Goal: Transaction & Acquisition: Purchase product/service

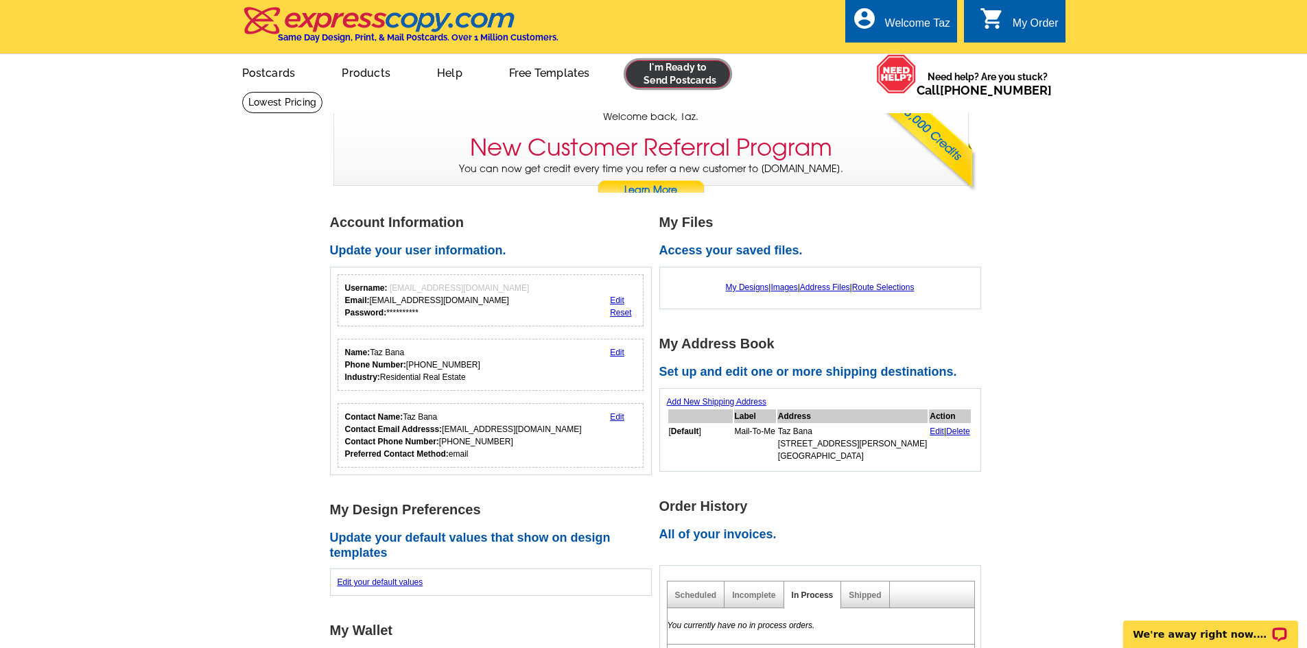
click at [681, 75] on link at bounding box center [678, 73] width 105 height 27
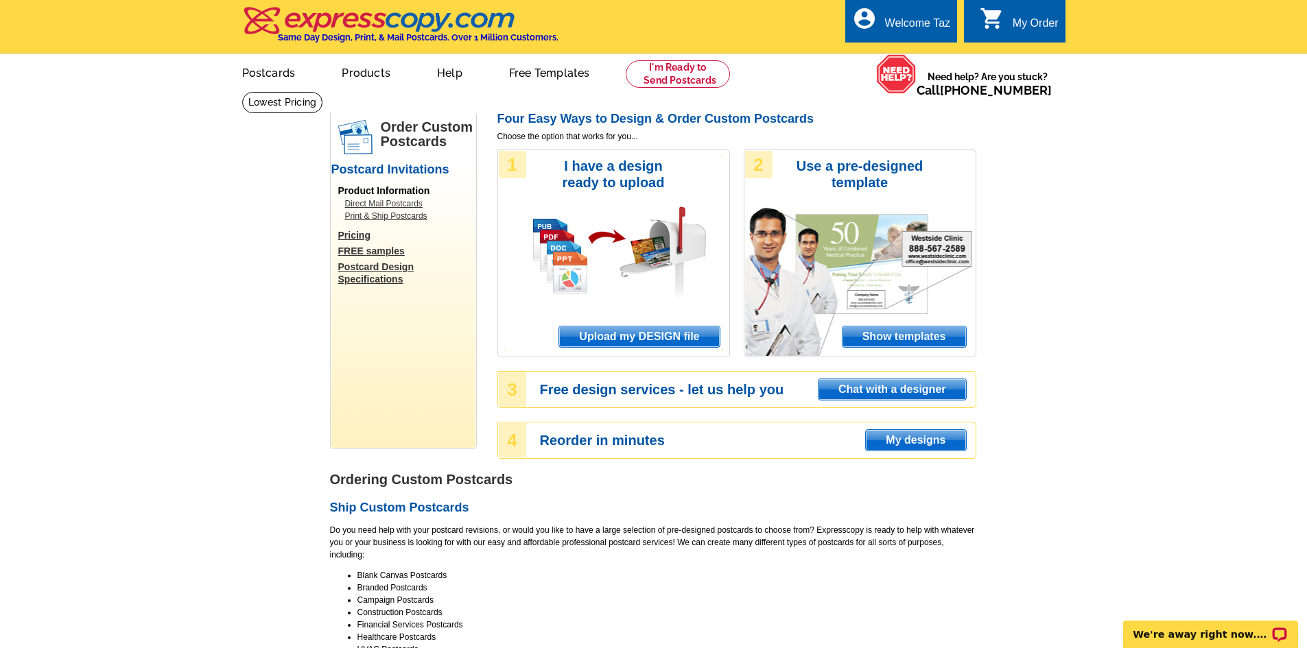
click at [649, 343] on span "Upload my DESIGN file" at bounding box center [639, 337] width 160 height 21
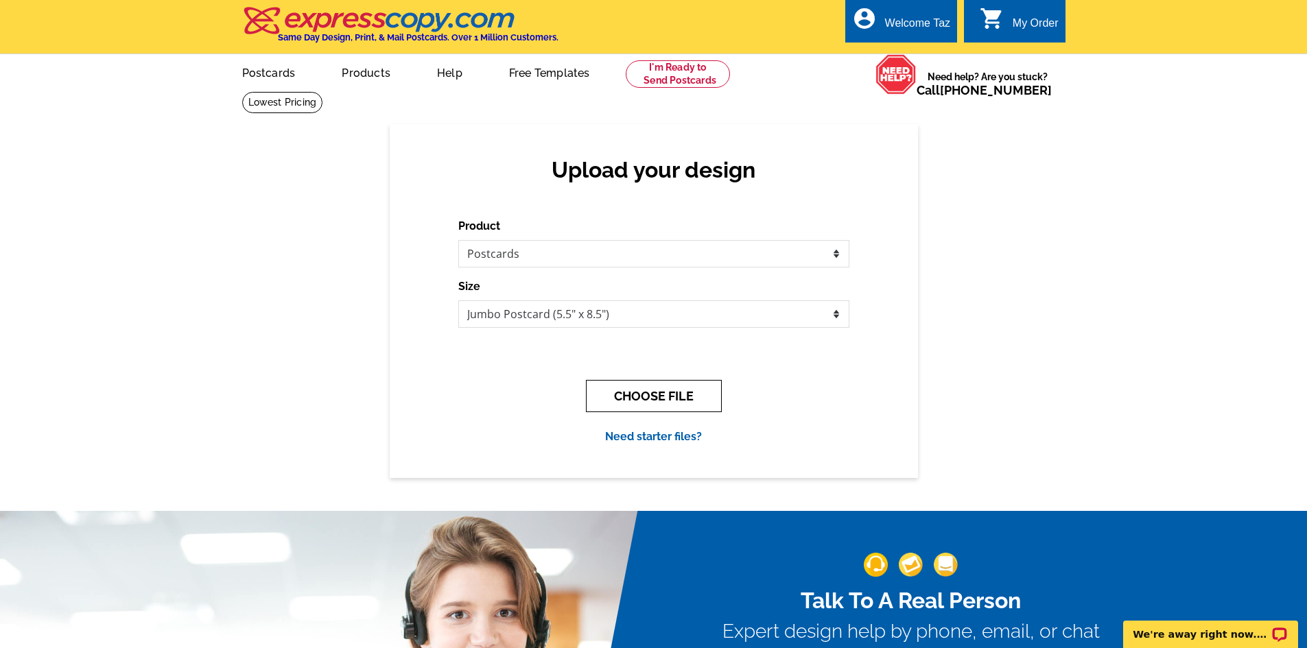
click at [657, 396] on button "CHOOSE FILE" at bounding box center [654, 396] width 136 height 32
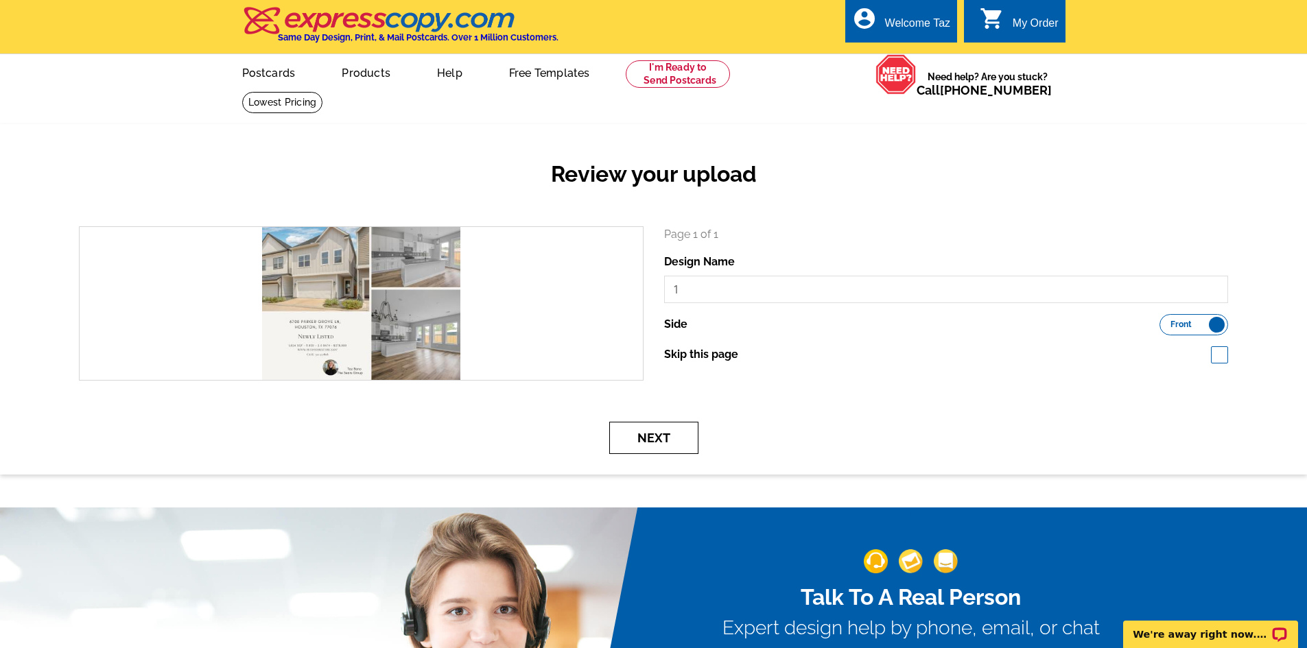
click at [661, 451] on button "Next" at bounding box center [653, 438] width 89 height 32
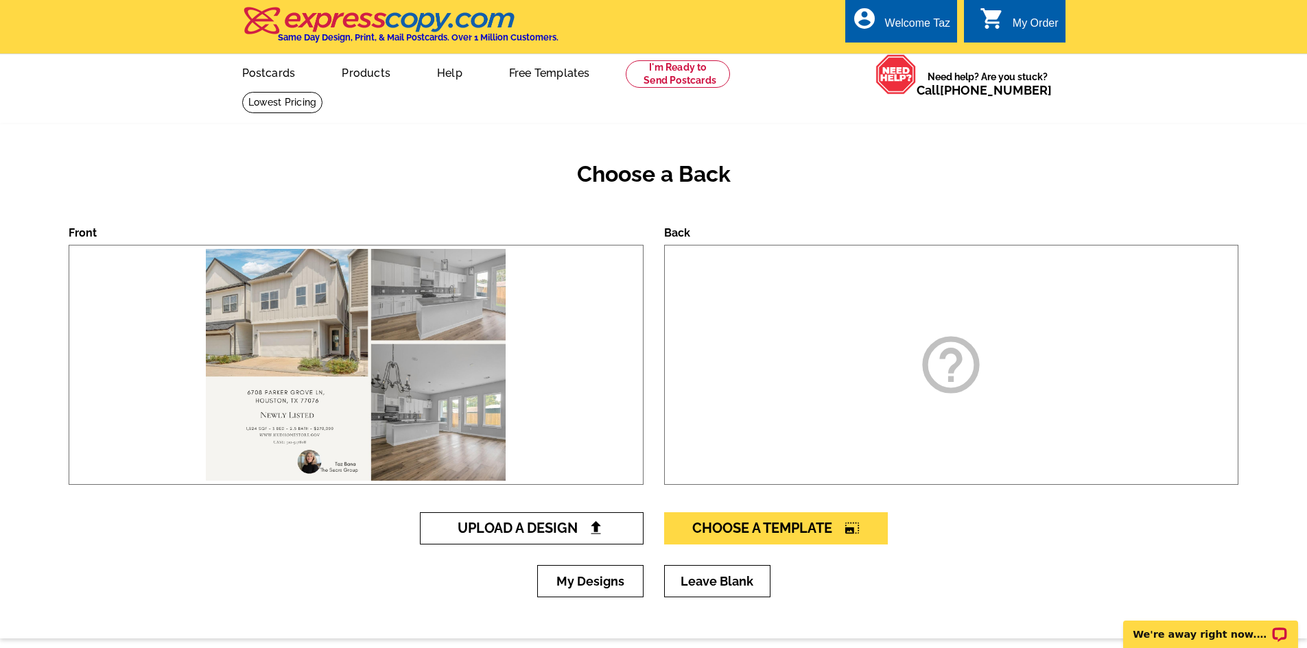
click at [585, 529] on span "Upload A Design" at bounding box center [532, 528] width 148 height 16
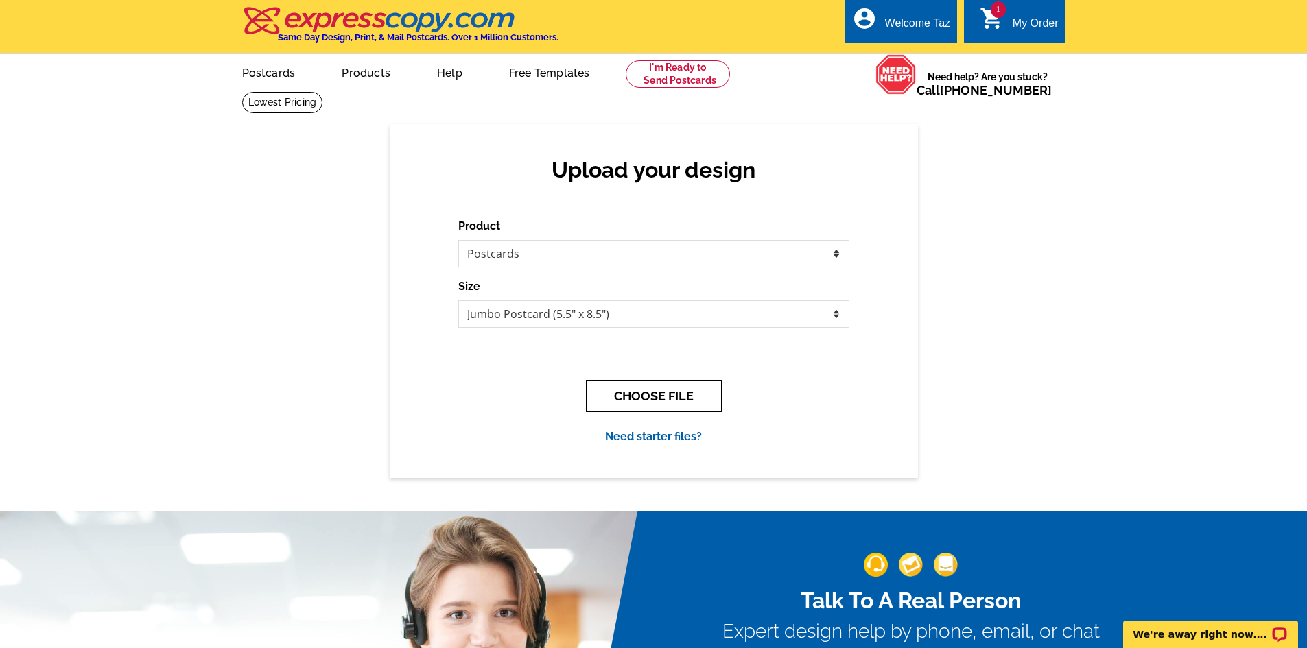
click at [624, 391] on button "CHOOSE FILE" at bounding box center [654, 396] width 136 height 32
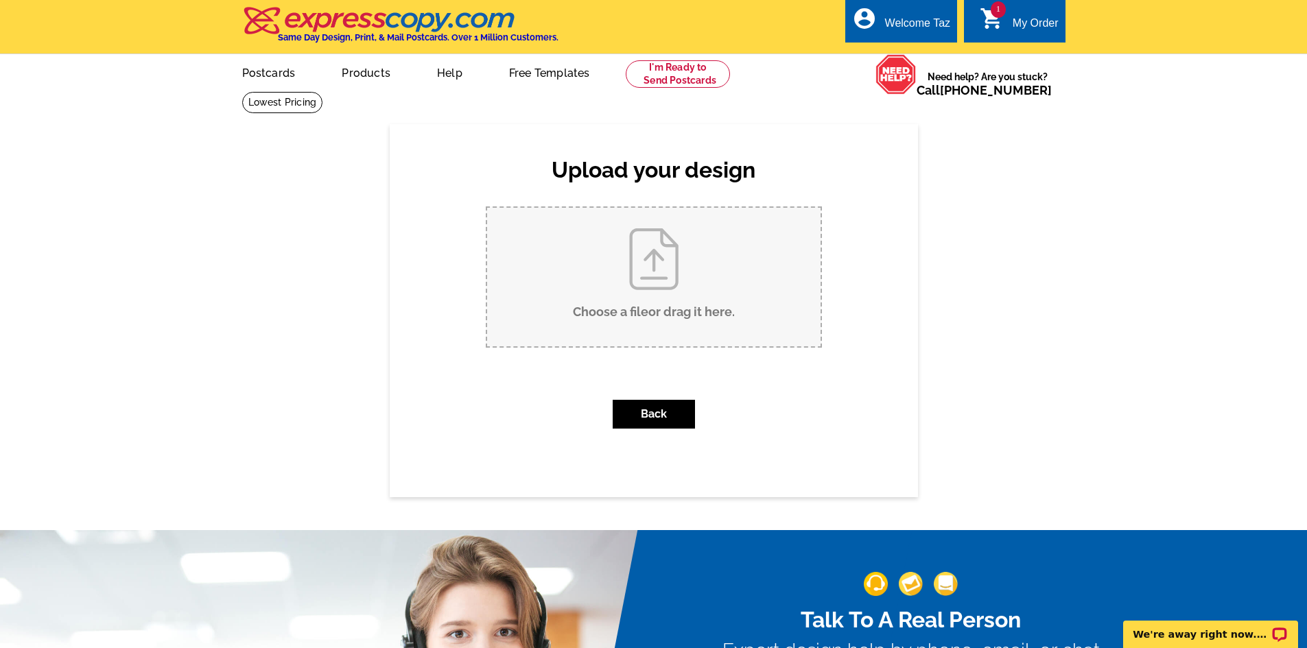
click at [661, 257] on input "Choose a file or drag it here ." at bounding box center [653, 277] width 333 height 139
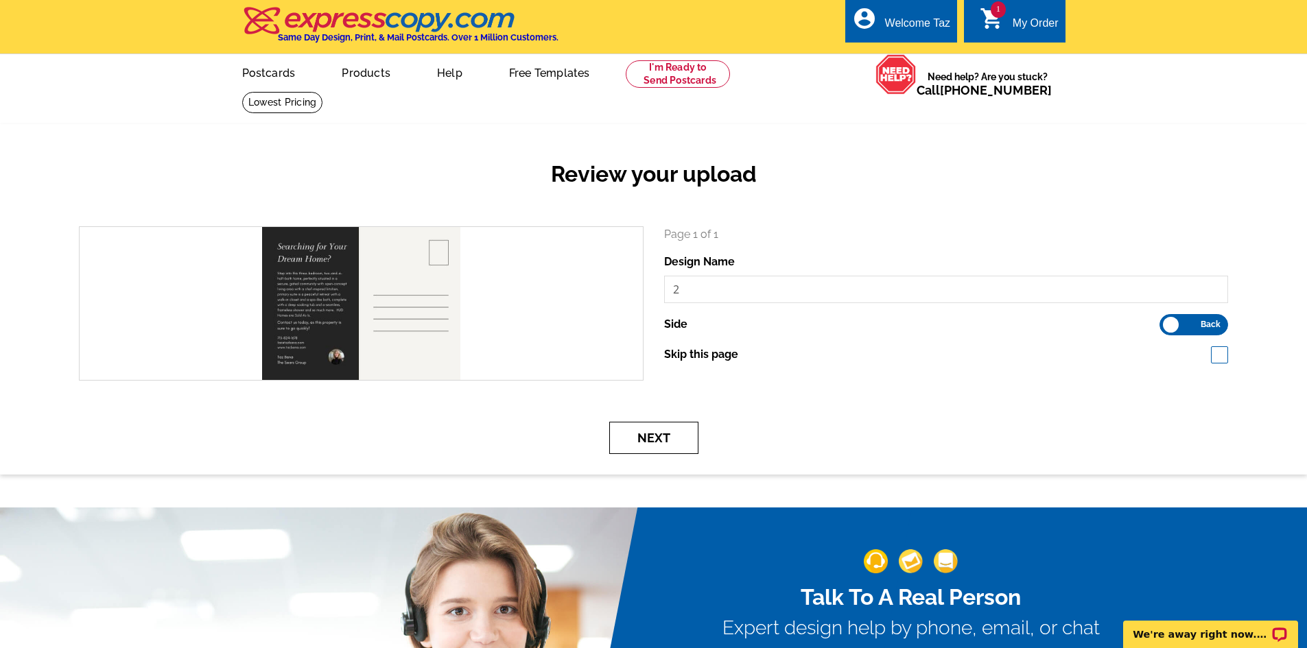
click at [663, 443] on button "Next" at bounding box center [653, 438] width 89 height 32
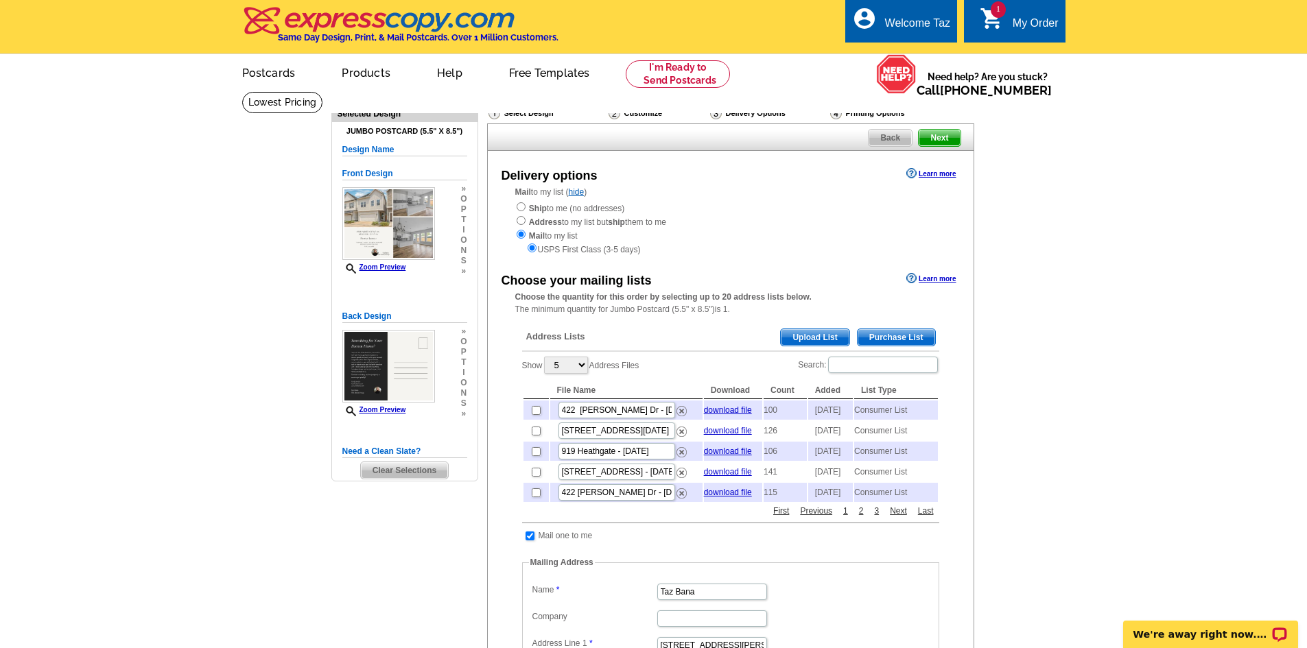
click at [891, 340] on span "Purchase List" at bounding box center [897, 337] width 78 height 16
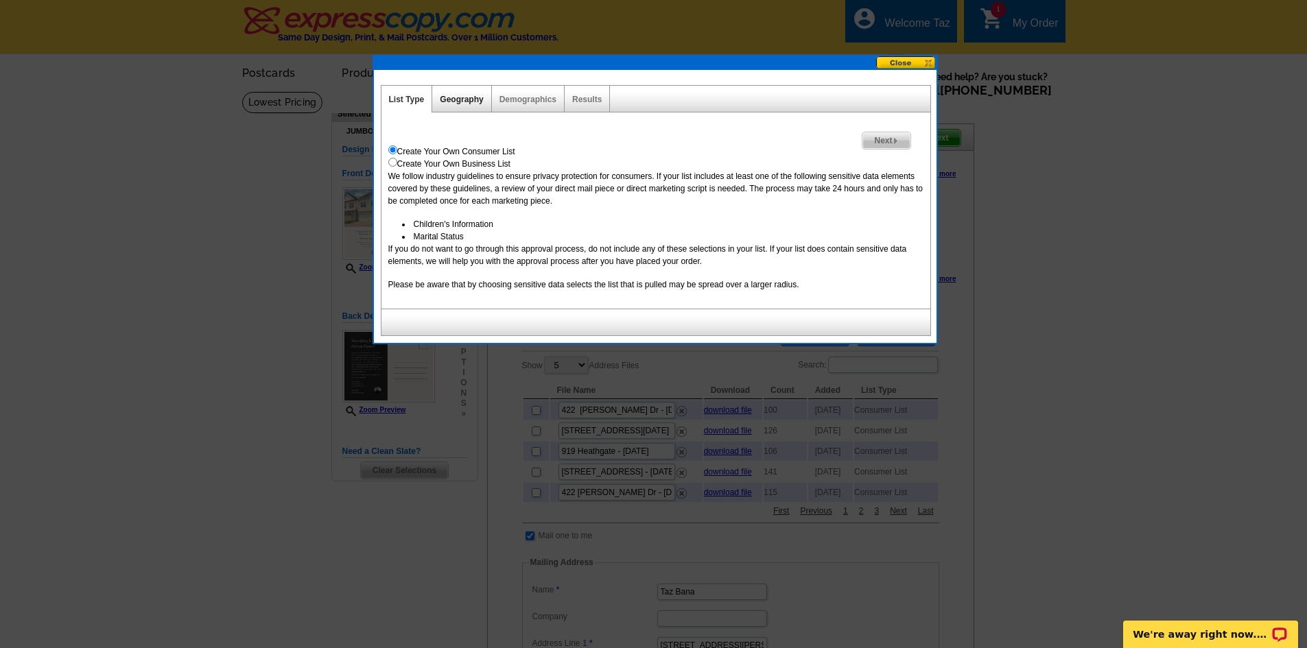
click at [462, 102] on link "Geography" at bounding box center [461, 100] width 43 height 10
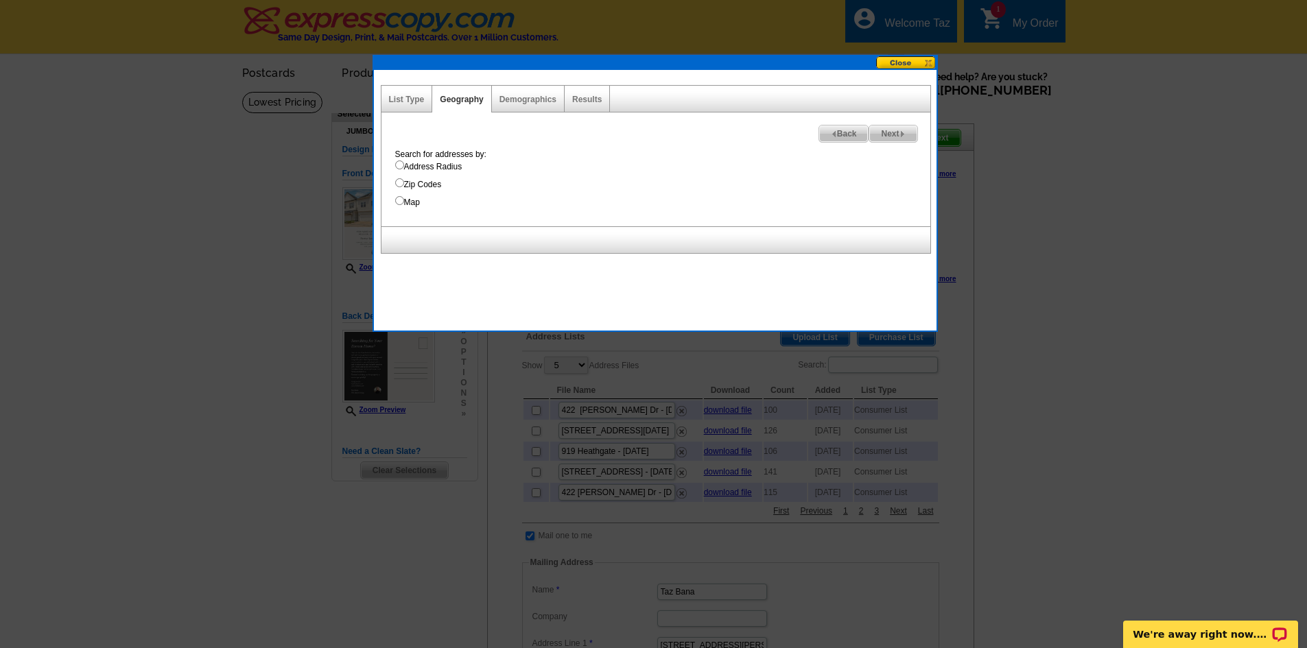
click at [398, 165] on input "Address Radius" at bounding box center [399, 165] width 9 height 9
radio input "true"
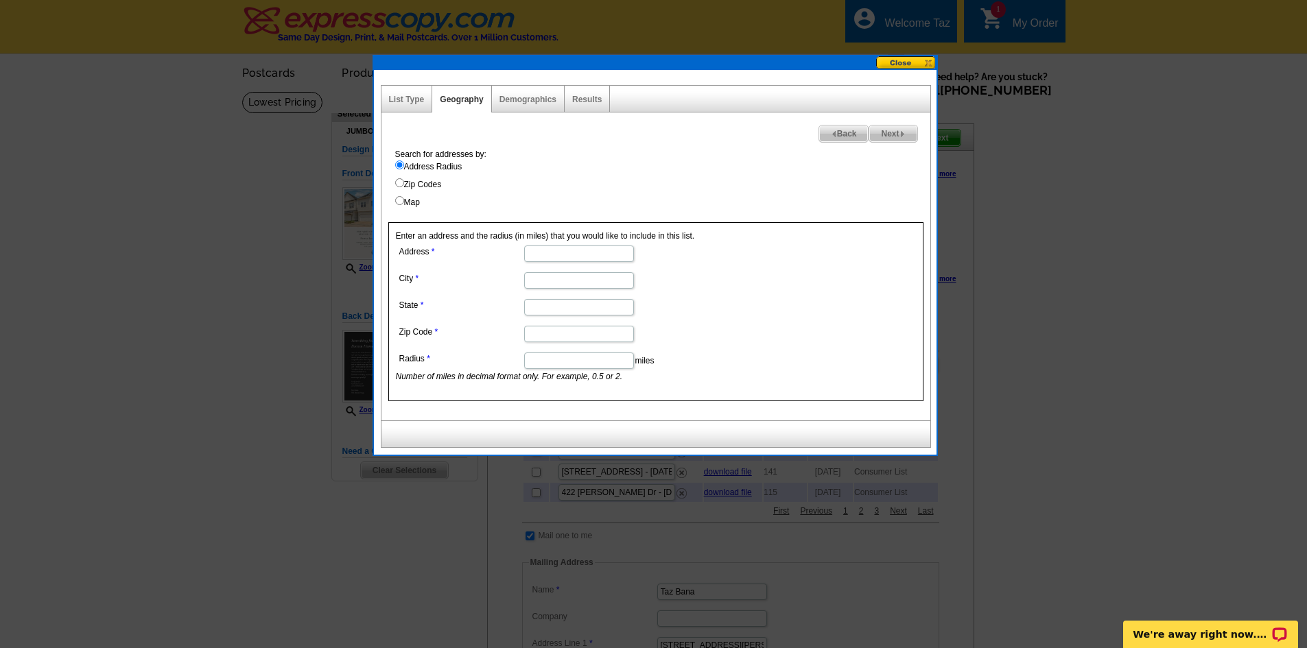
click at [582, 253] on input "Address" at bounding box center [579, 254] width 110 height 16
click at [542, 252] on input "Address" at bounding box center [579, 254] width 110 height 16
type input "6708 Parker Grove Ln"
type input "[GEOGRAPHIC_DATA]"
type input "TX"
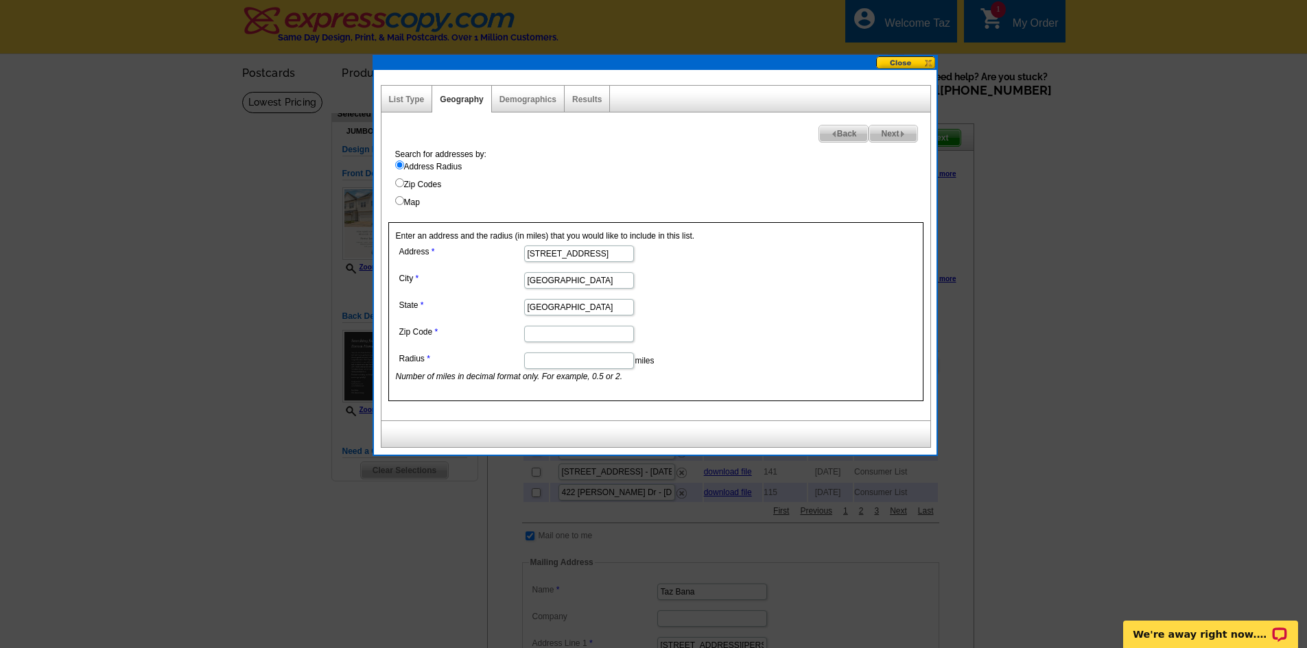
click at [542, 334] on input "Zip Code" at bounding box center [579, 334] width 110 height 16
type input "77076"
click at [548, 360] on input "Radius" at bounding box center [579, 361] width 110 height 16
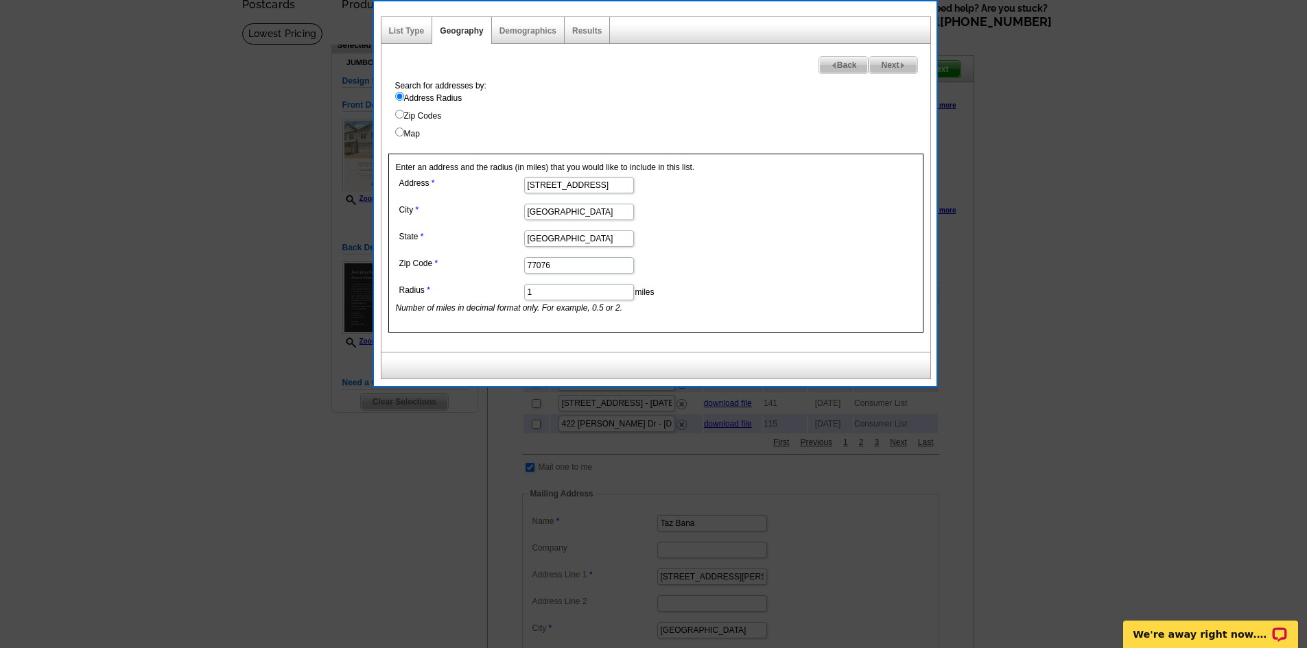
type input "1"
click at [895, 68] on span "Next" at bounding box center [892, 65] width 47 height 16
select select
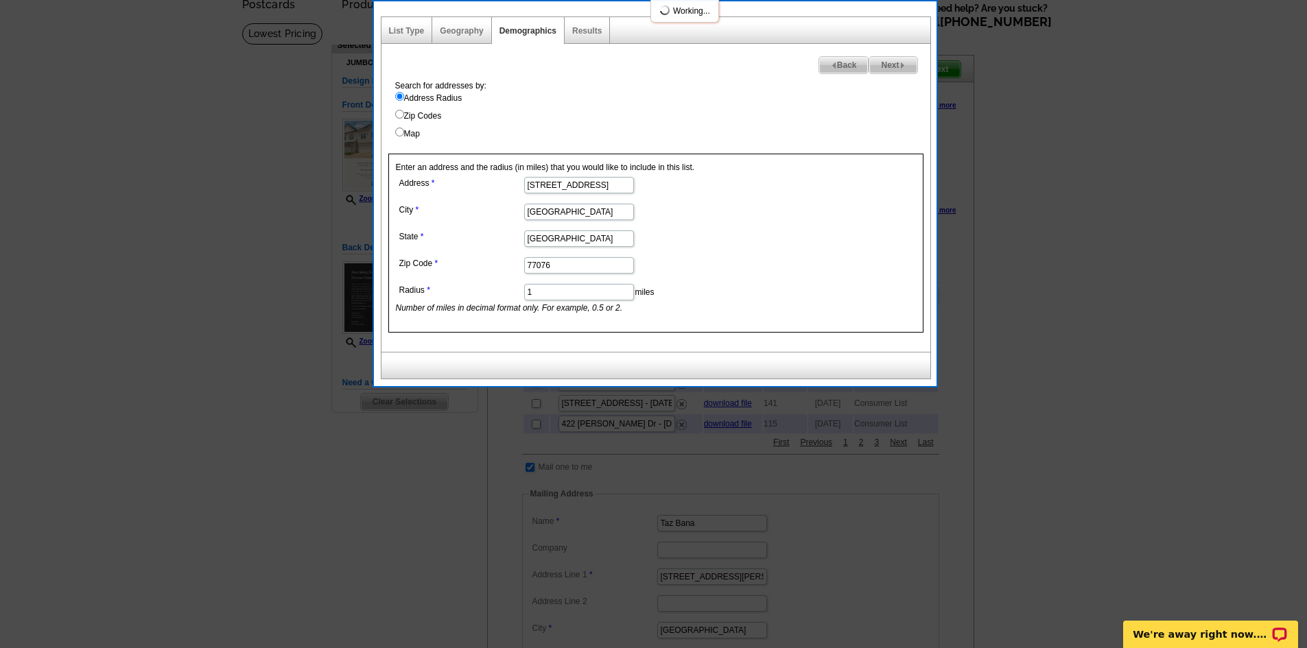
select select
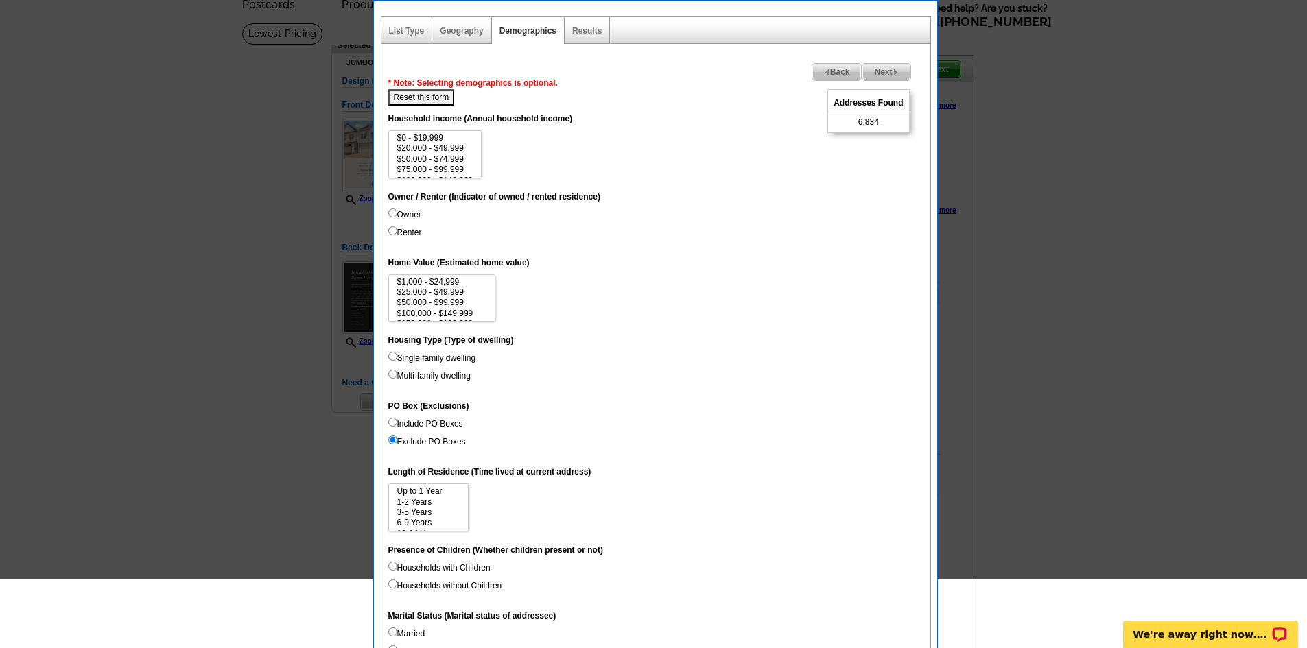
scroll to position [0, 0]
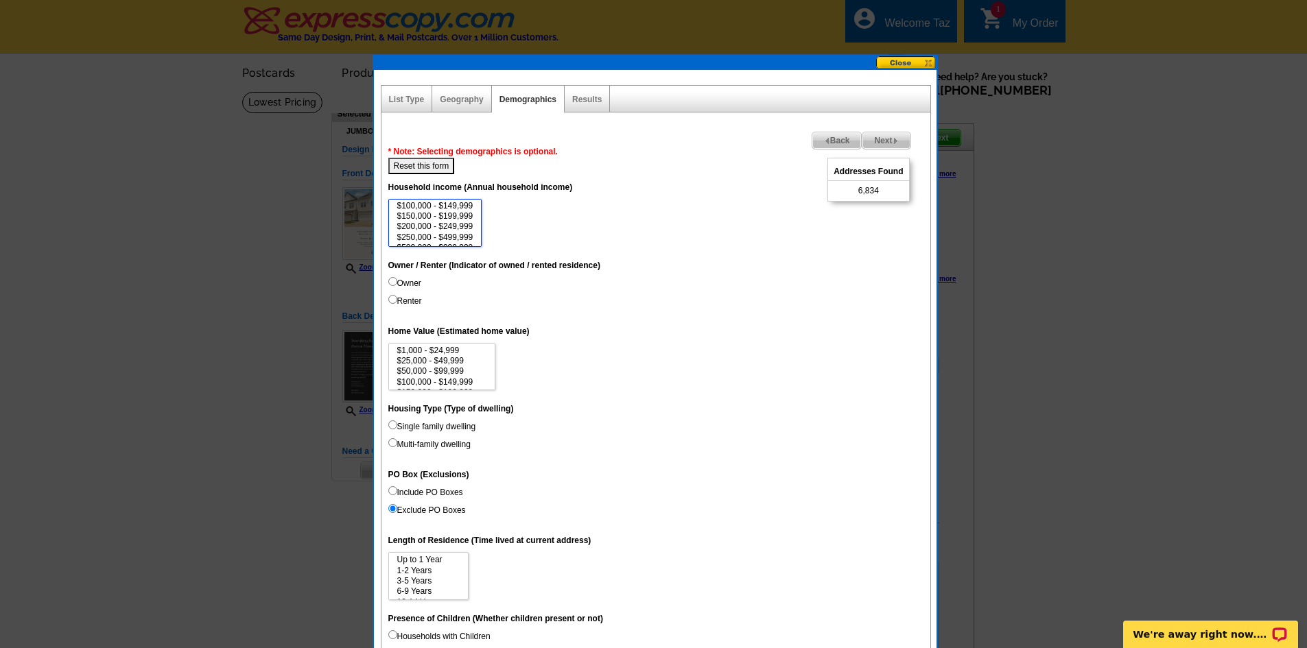
select select "75000-99999"
click at [451, 238] on select "$0 - $19,999 $20,000 - $49,999 $50,000 - $74,999 $75,000 - $99,999 $100,000 - $…" at bounding box center [435, 223] width 94 height 48
click at [393, 300] on input "Renter" at bounding box center [392, 299] width 9 height 9
radio input "true"
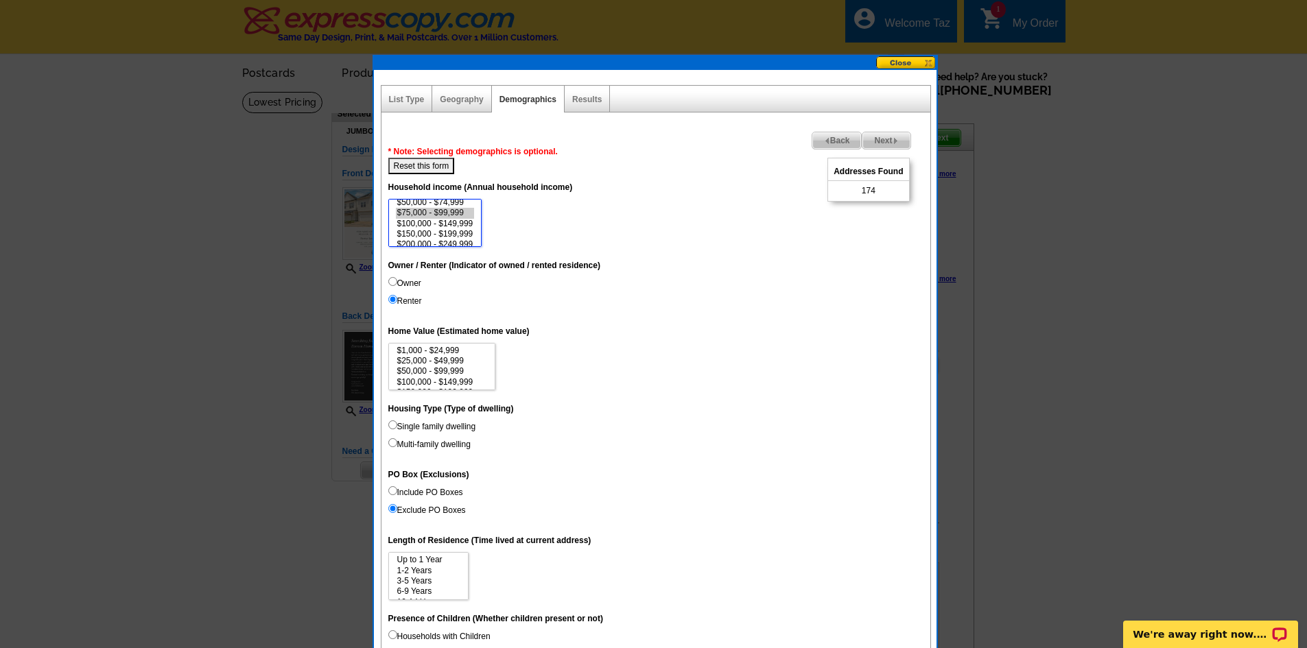
scroll to position [34, 0]
click at [462, 215] on option "$100,000 - $149,999" at bounding box center [435, 216] width 79 height 10
select select "75000-99999"
click at [465, 204] on option "$75,000 - $99,999" at bounding box center [435, 205] width 79 height 10
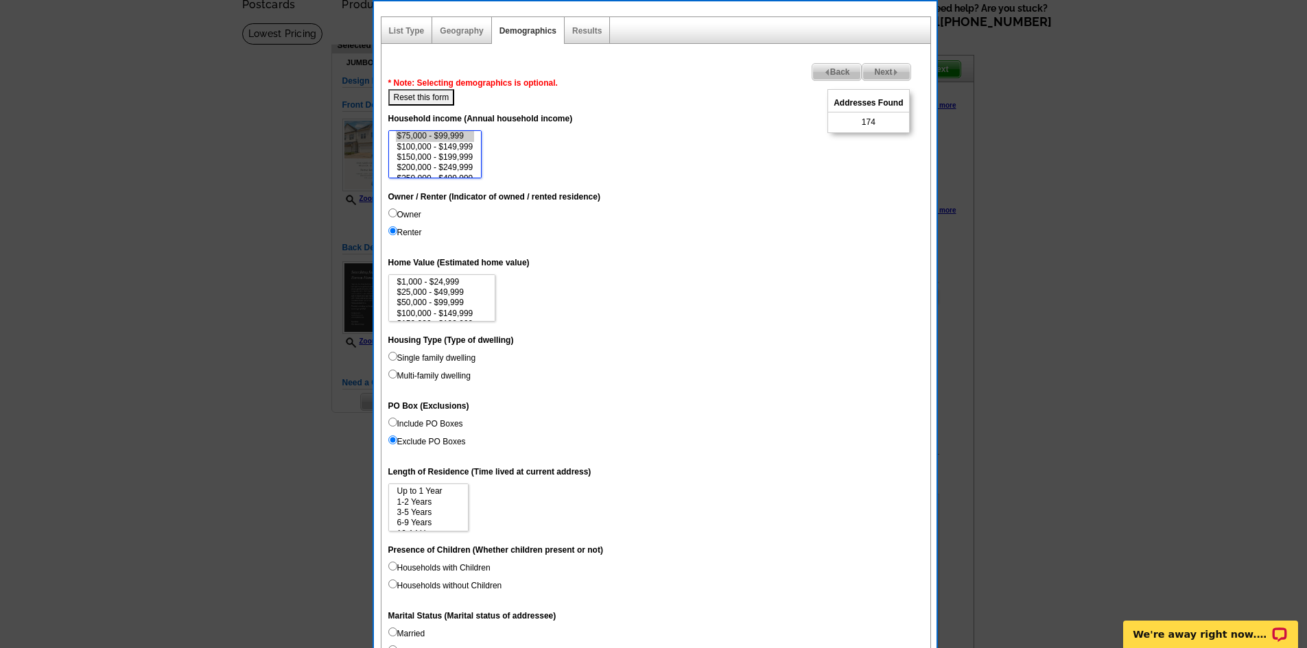
scroll to position [137, 0]
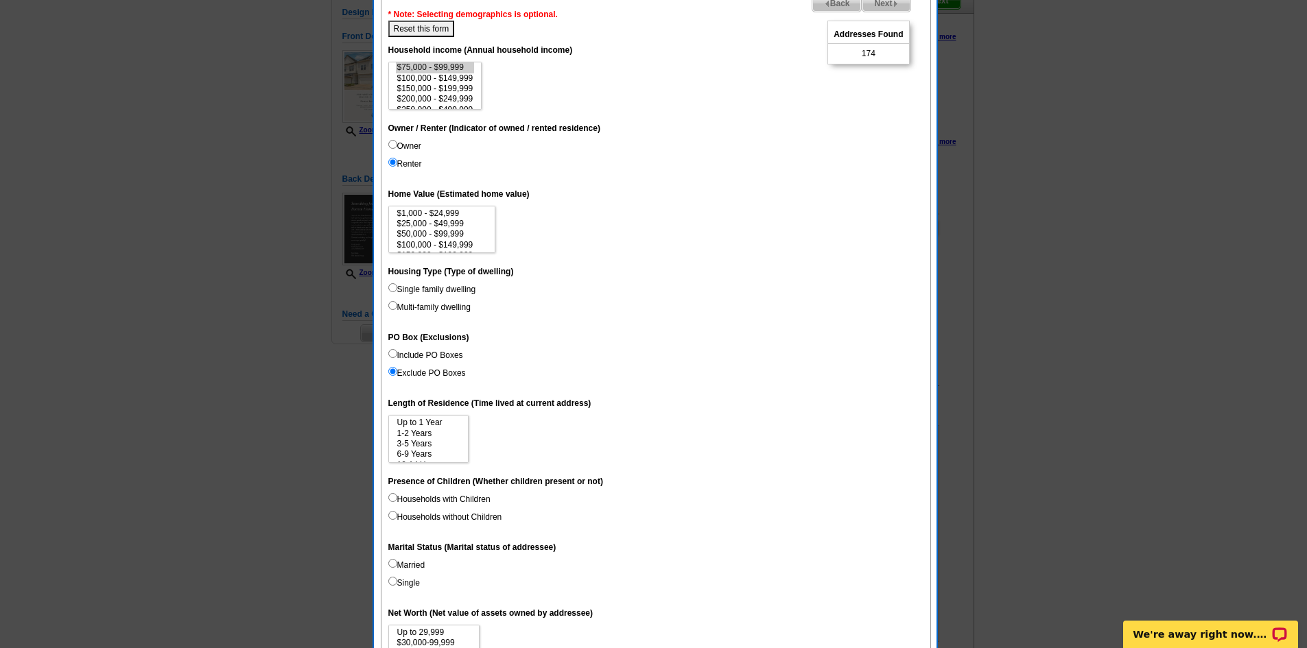
click at [393, 290] on input "Single family dwelling" at bounding box center [392, 287] width 9 height 9
radio input "true"
click at [393, 306] on input "Multi-family dwelling" at bounding box center [392, 305] width 9 height 9
radio input "true"
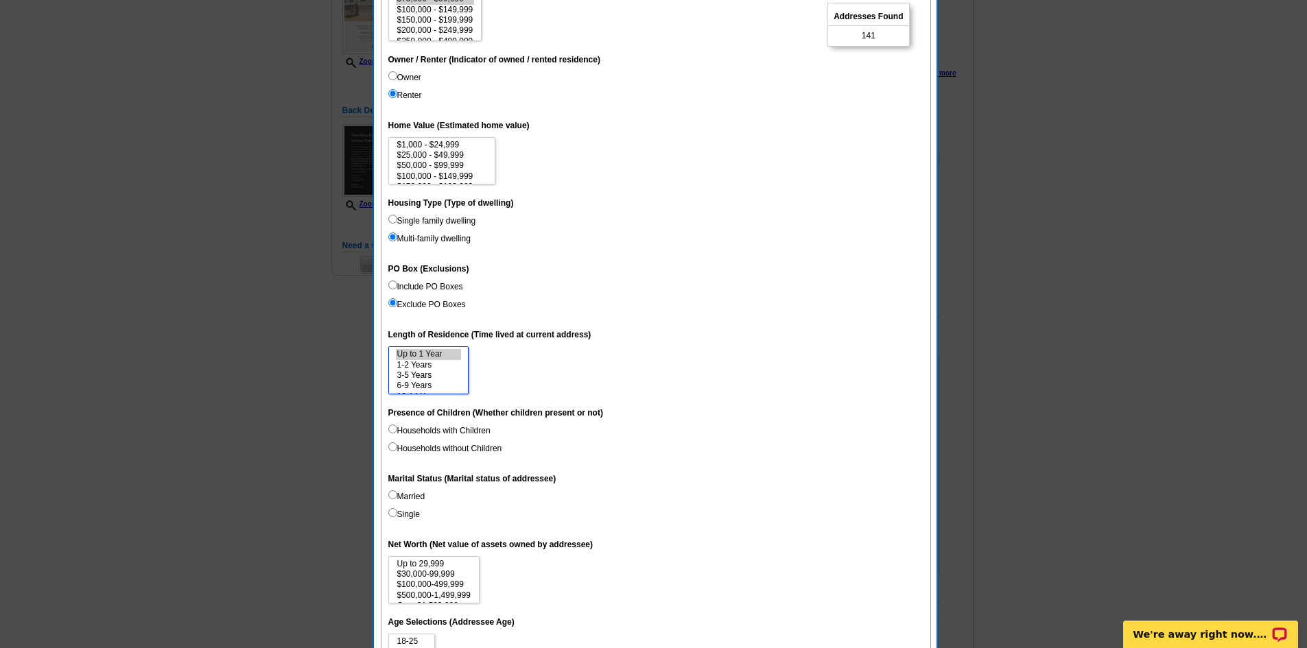
click at [430, 355] on option "Up to 1 Year" at bounding box center [428, 354] width 65 height 10
click at [425, 366] on option "1-2 Years" at bounding box center [428, 365] width 65 height 10
click at [429, 353] on option "Up to 1 Year" at bounding box center [428, 354] width 65 height 10
click at [429, 364] on option "1-2 Years" at bounding box center [428, 365] width 65 height 10
click at [427, 373] on option "3-5 Years" at bounding box center [428, 376] width 65 height 10
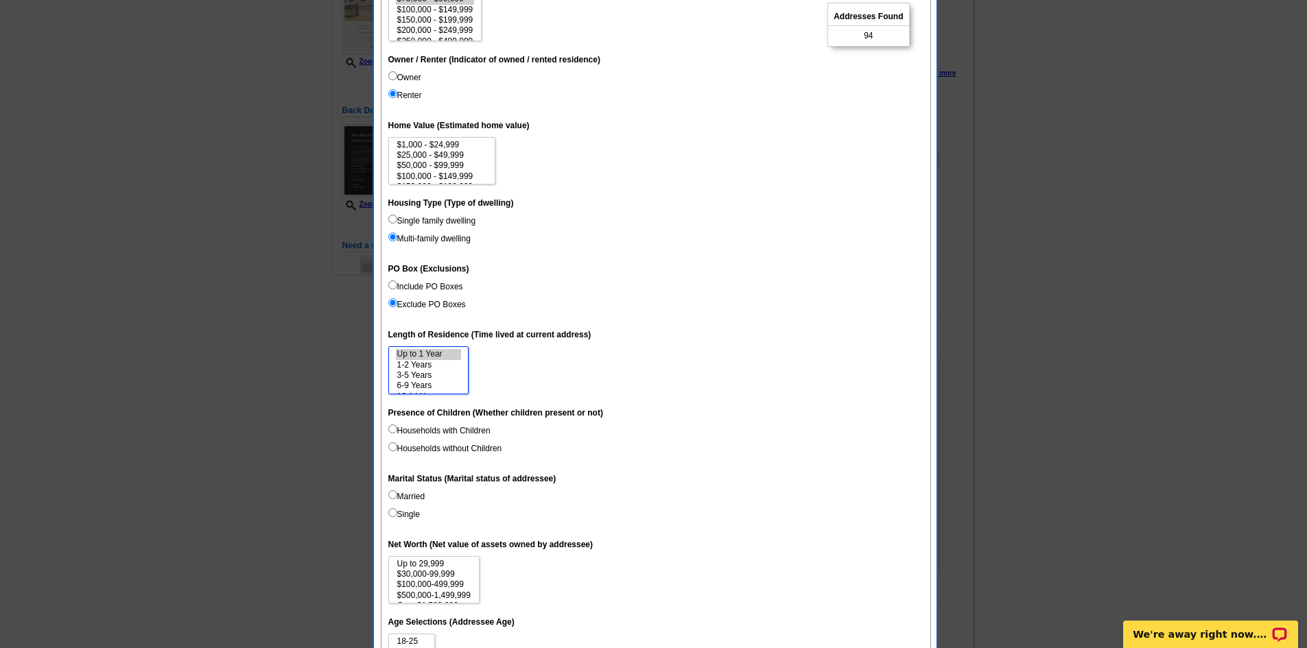
select select "0-1"
click at [425, 386] on option "6-9 Years" at bounding box center [428, 386] width 65 height 10
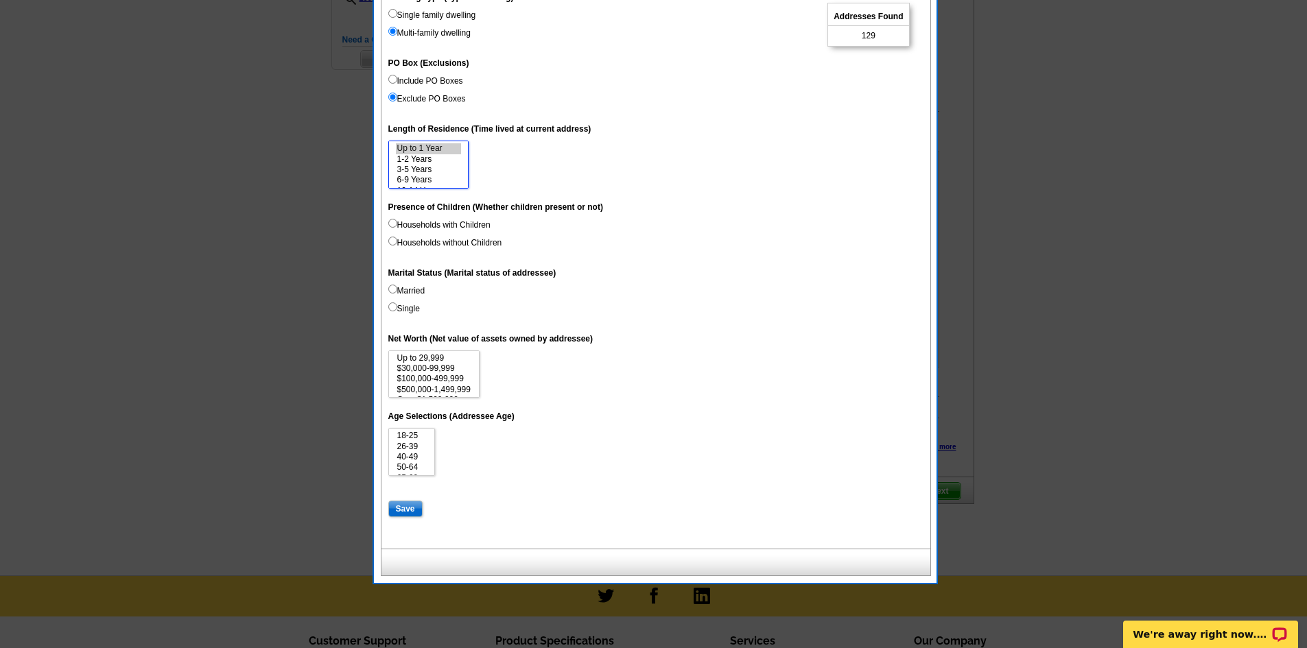
scroll to position [480, 0]
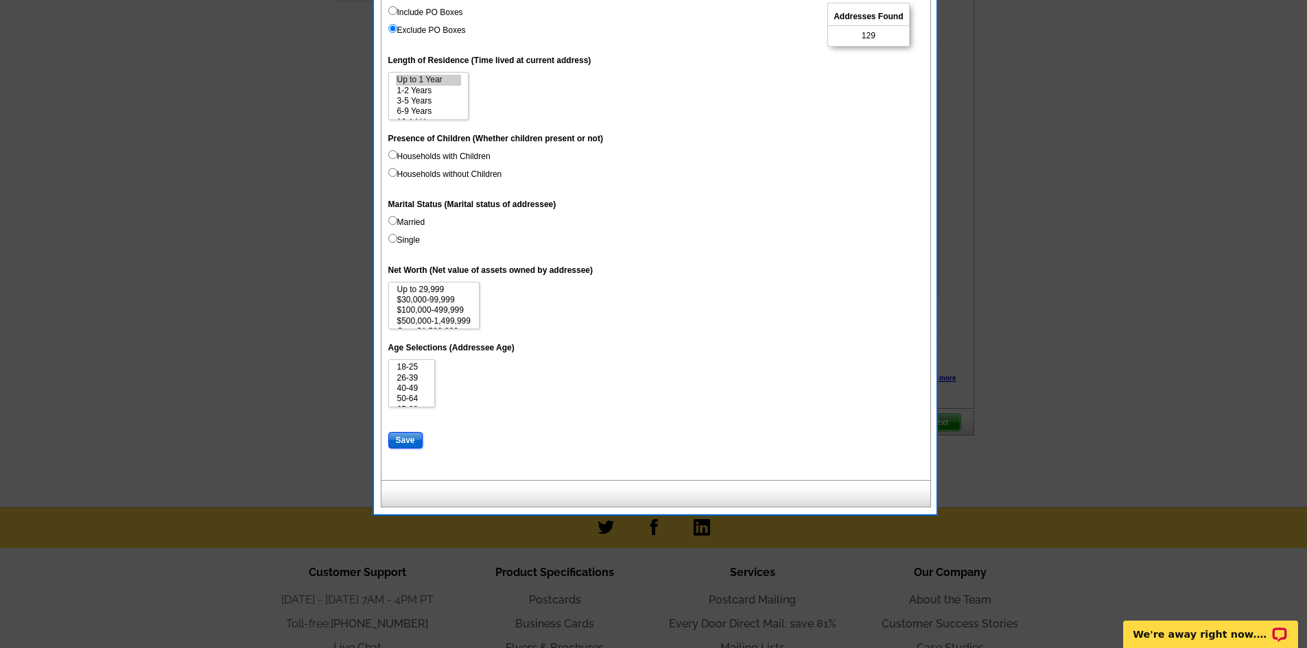
click at [399, 438] on input "Save" at bounding box center [405, 440] width 34 height 16
select select
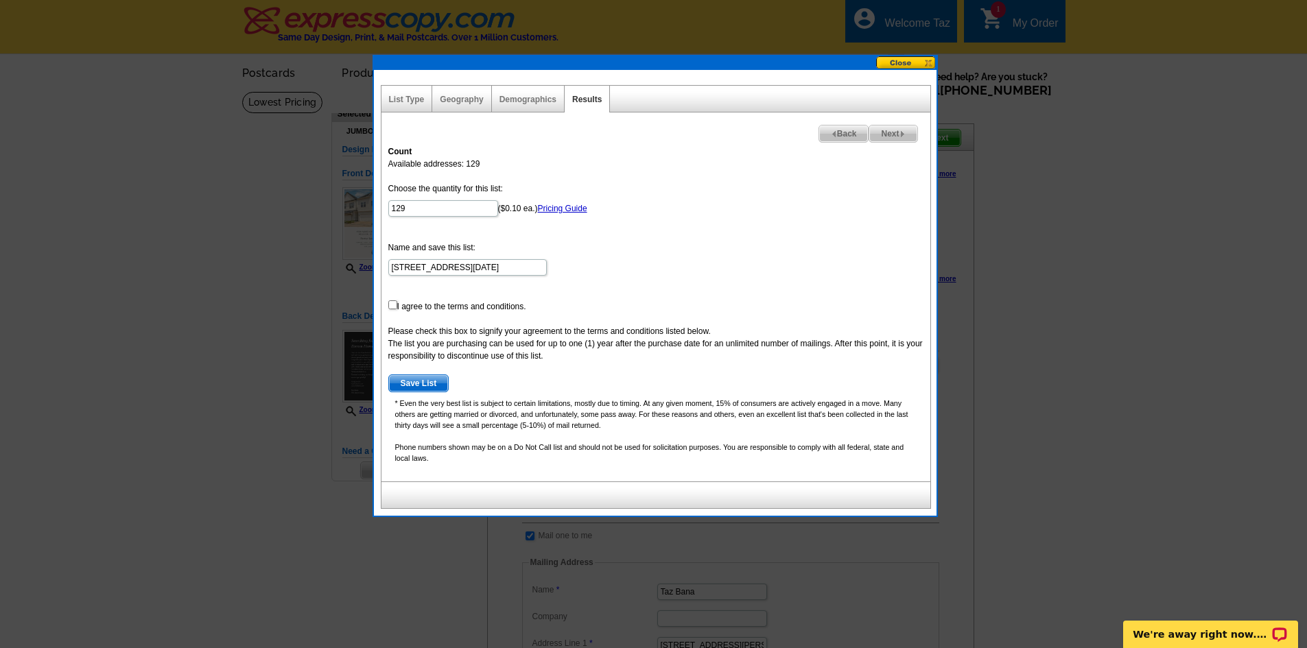
scroll to position [69, 0]
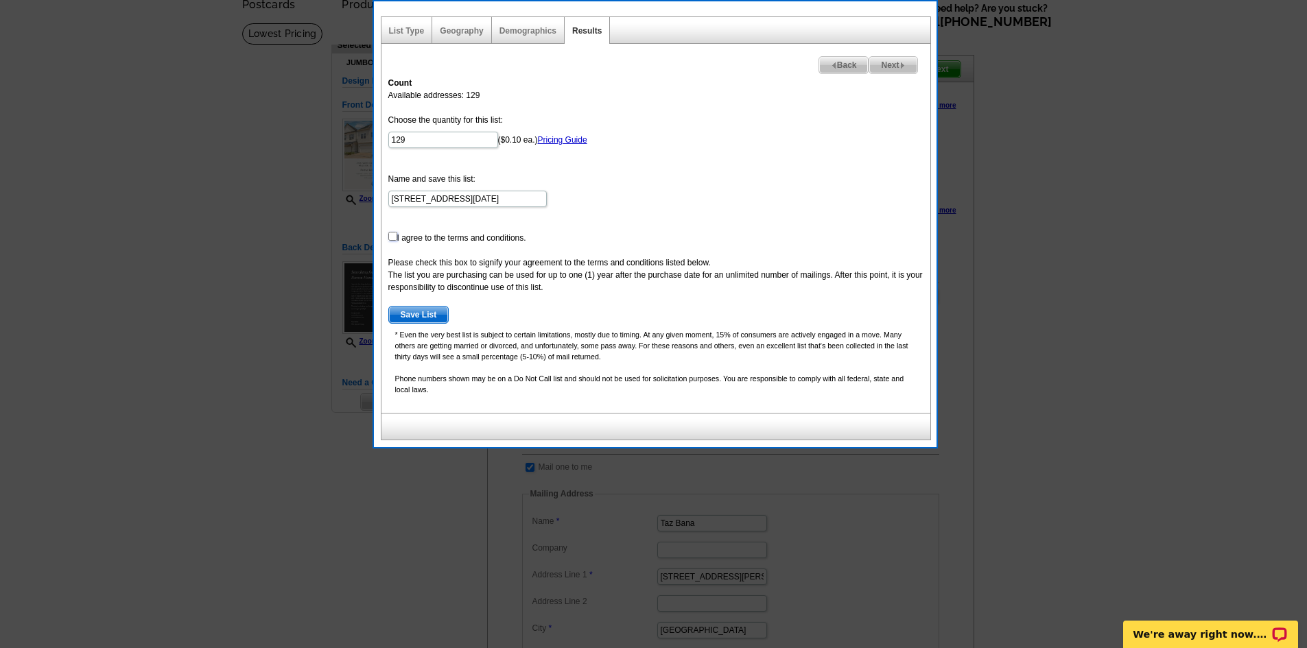
click at [388, 234] on input "checkbox" at bounding box center [392, 236] width 9 height 9
checkbox input "true"
click at [423, 313] on span "Save List" at bounding box center [419, 315] width 60 height 16
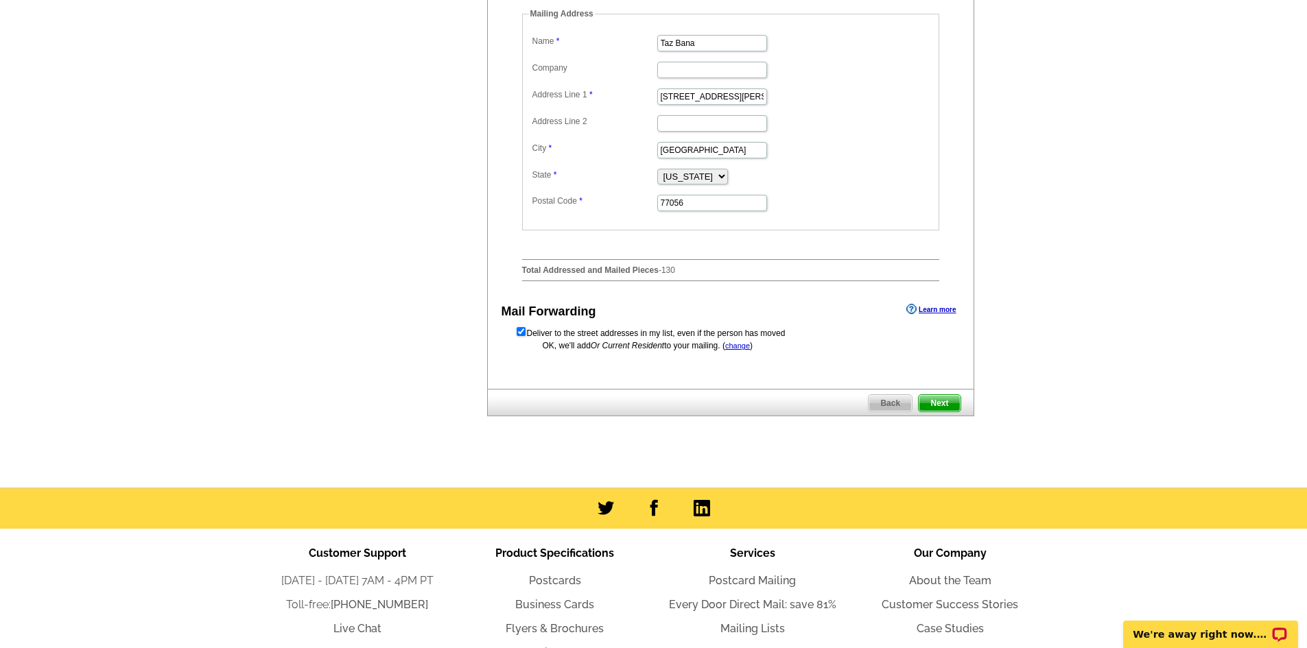
scroll to position [618, 0]
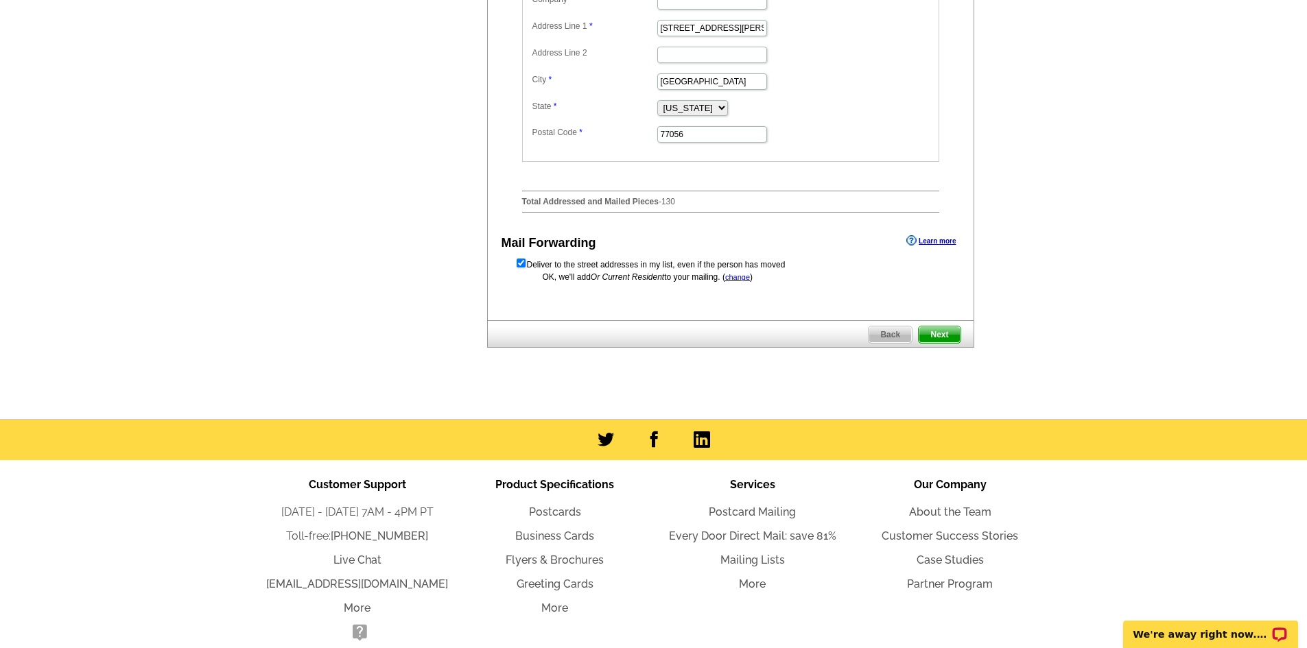
click at [940, 343] on span "Next" at bounding box center [939, 335] width 41 height 16
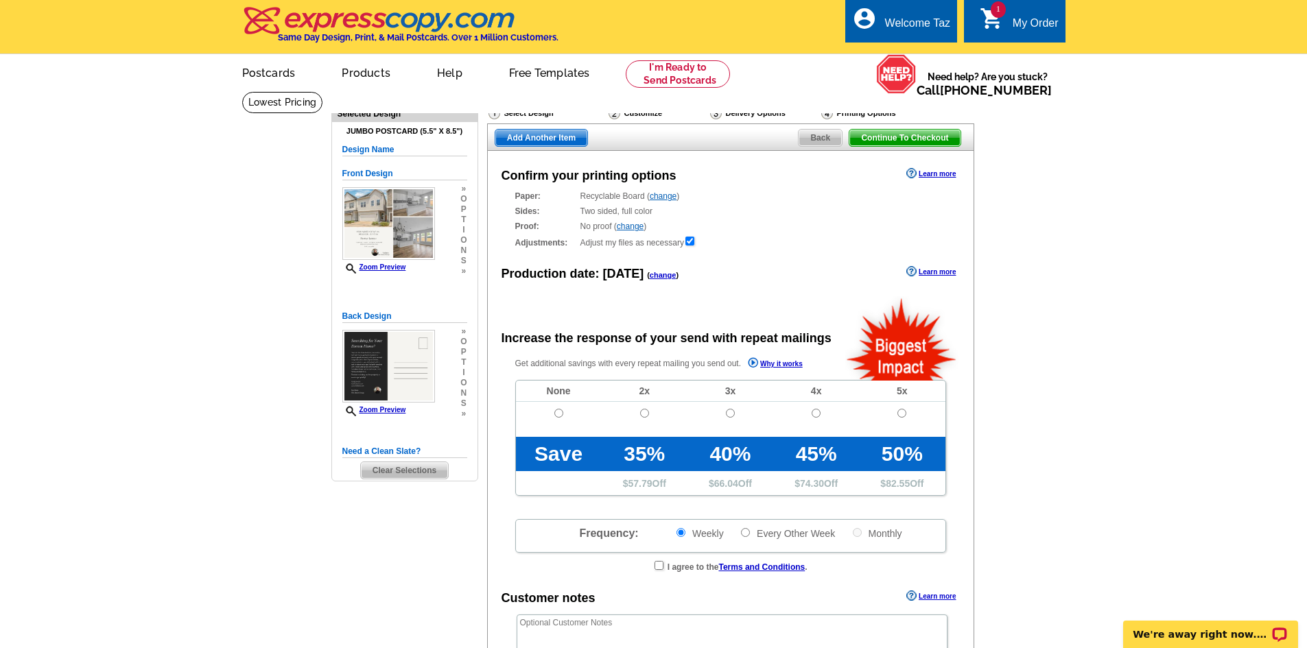
radio input "false"
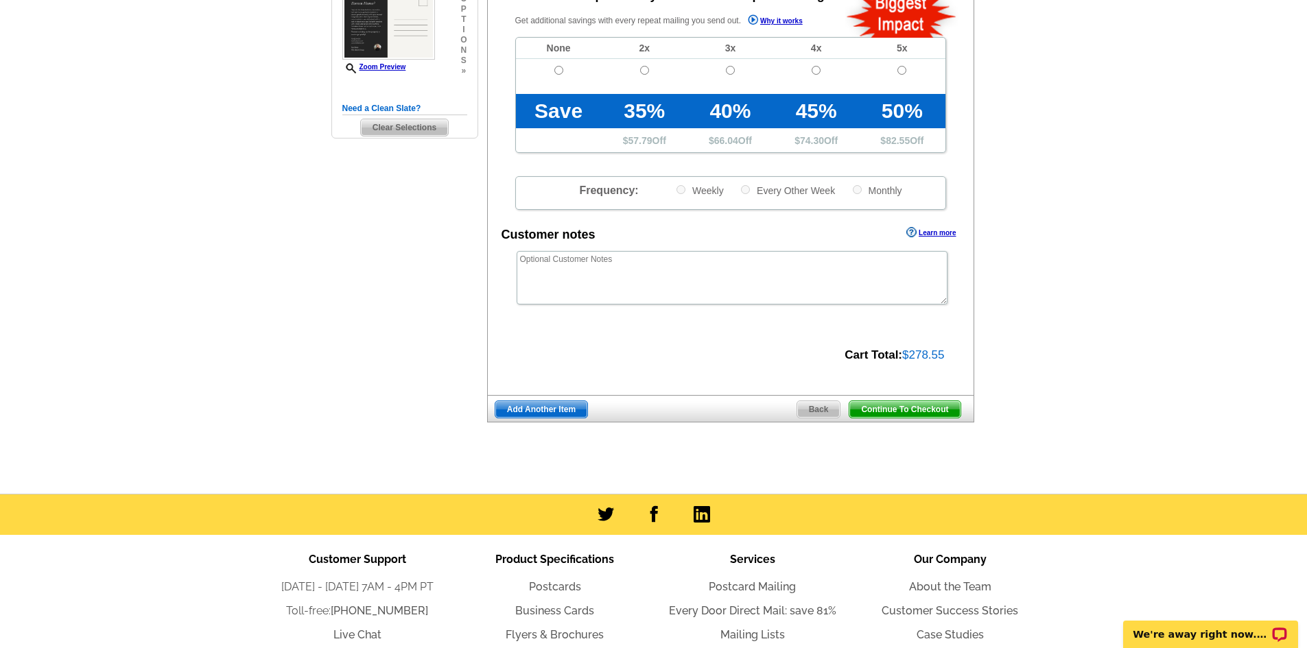
scroll to position [412, 0]
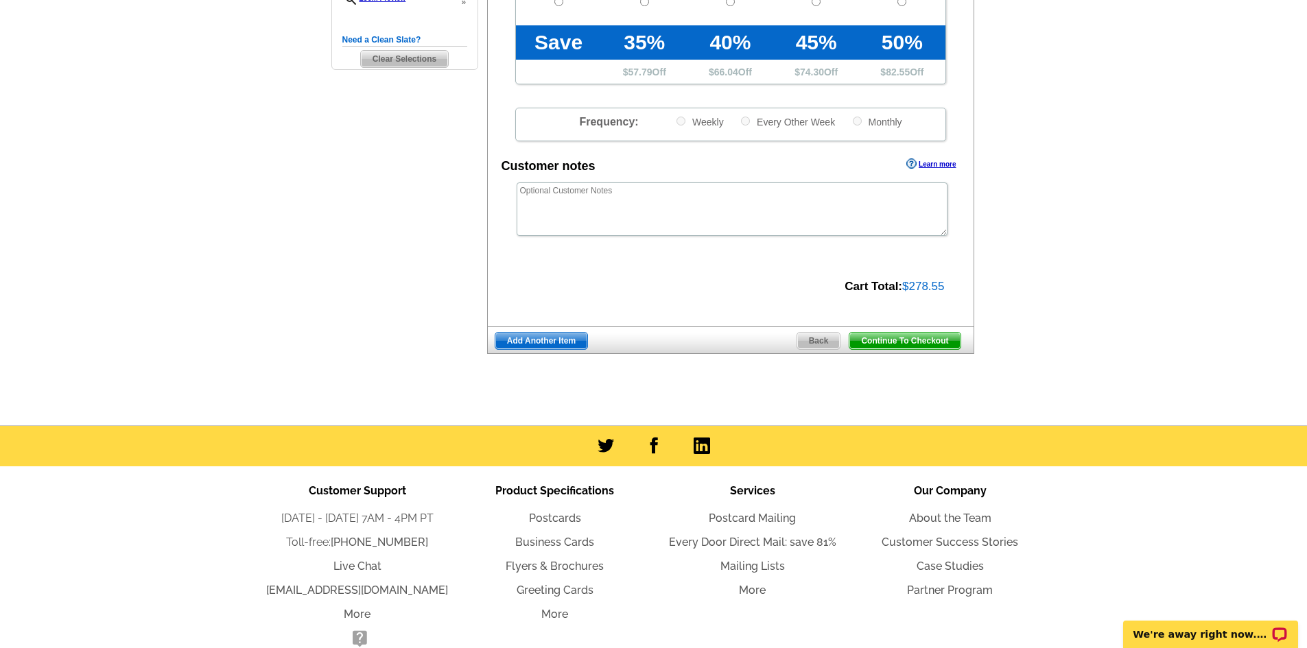
click at [924, 345] on span "Continue To Checkout" at bounding box center [904, 341] width 110 height 16
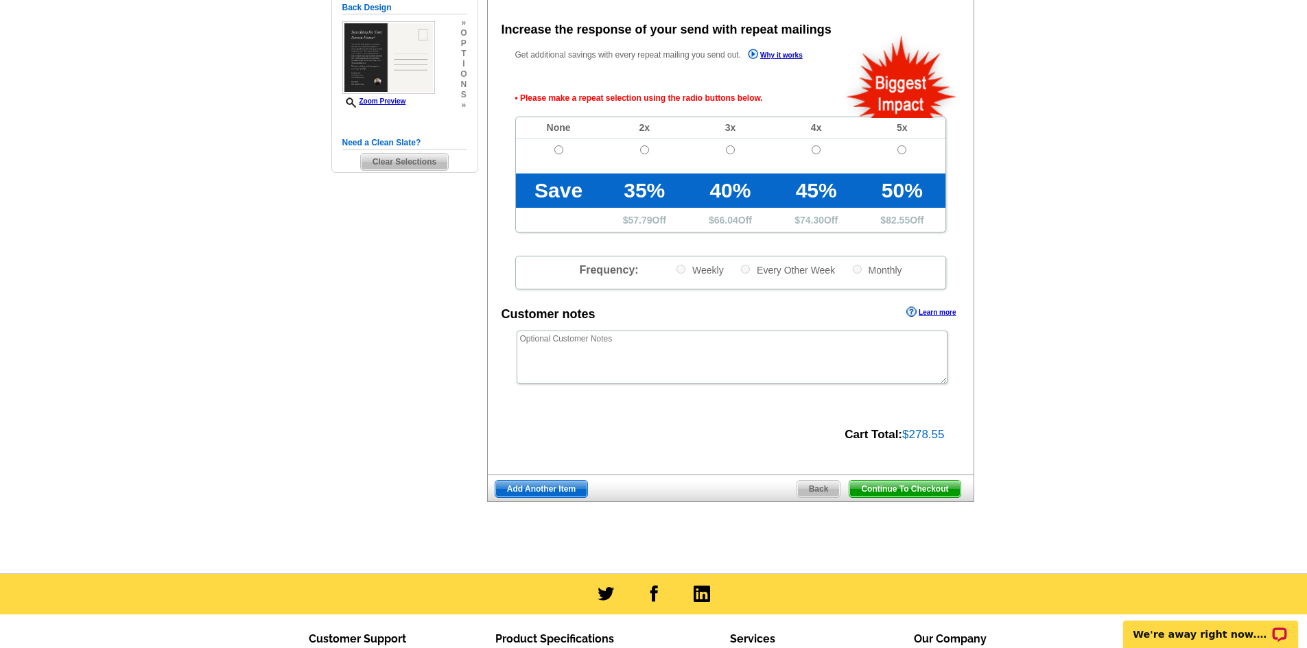
scroll to position [307, 0]
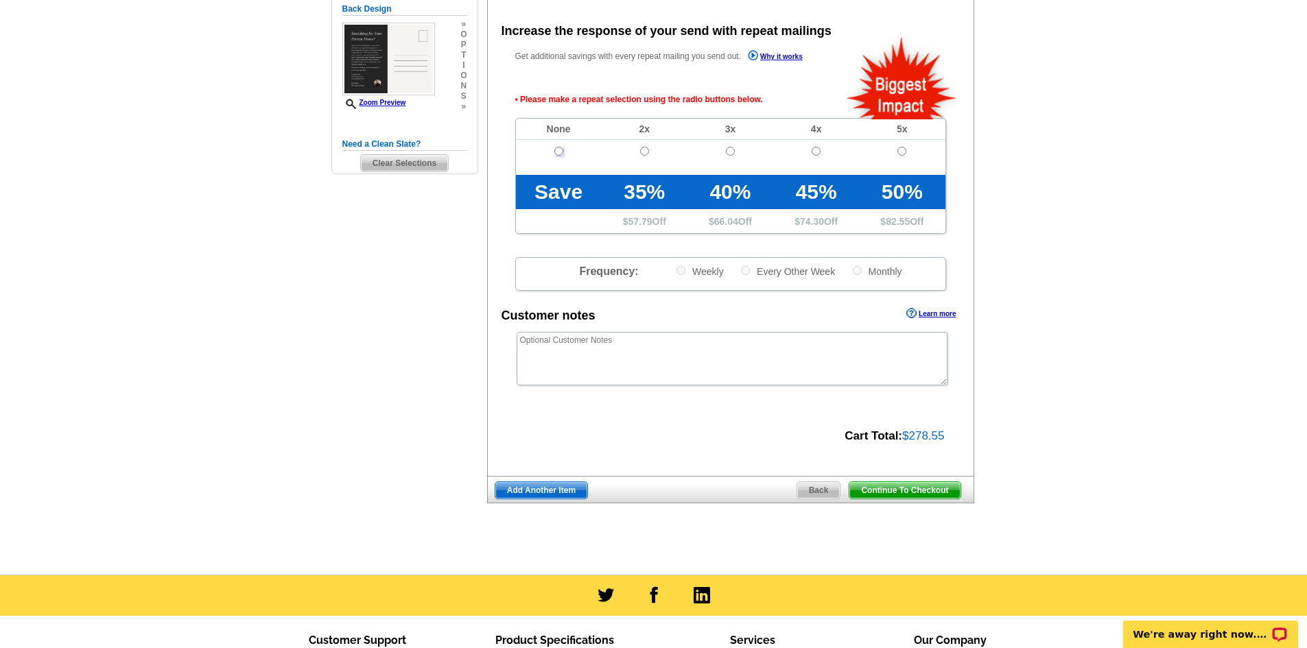
click at [555, 153] on input "radio" at bounding box center [558, 151] width 9 height 9
radio input "true"
click at [915, 498] on span "Continue To Checkout" at bounding box center [904, 490] width 110 height 16
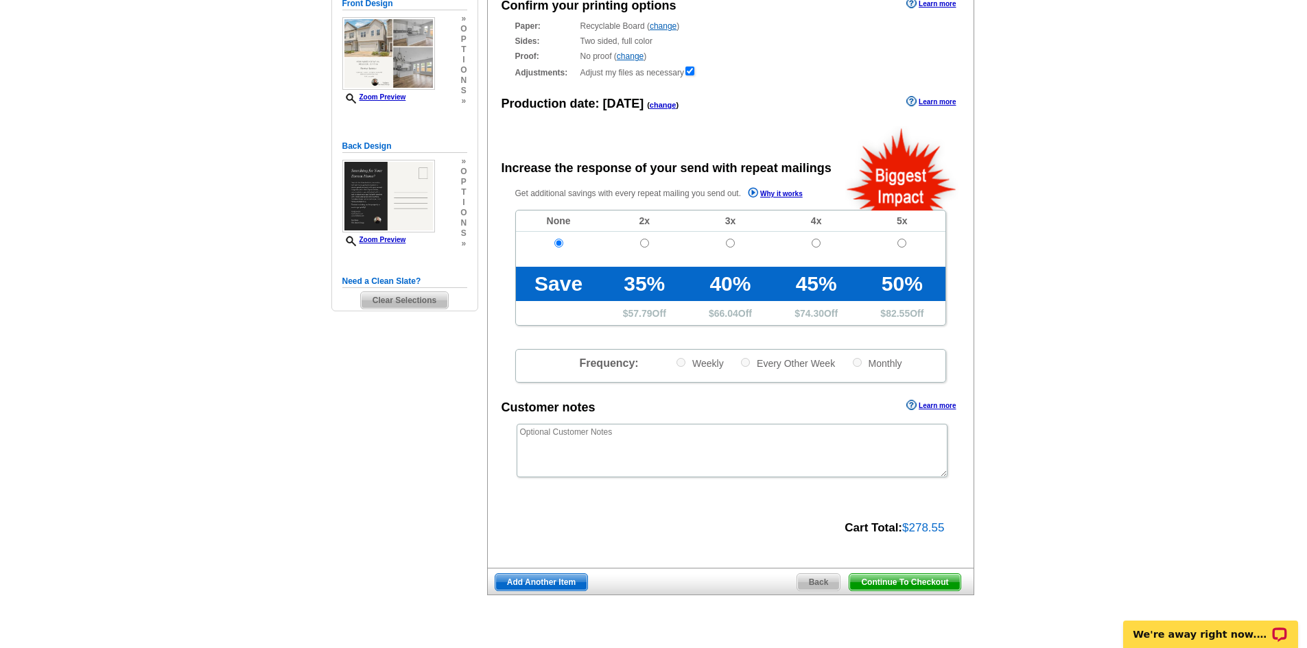
scroll to position [102, 0]
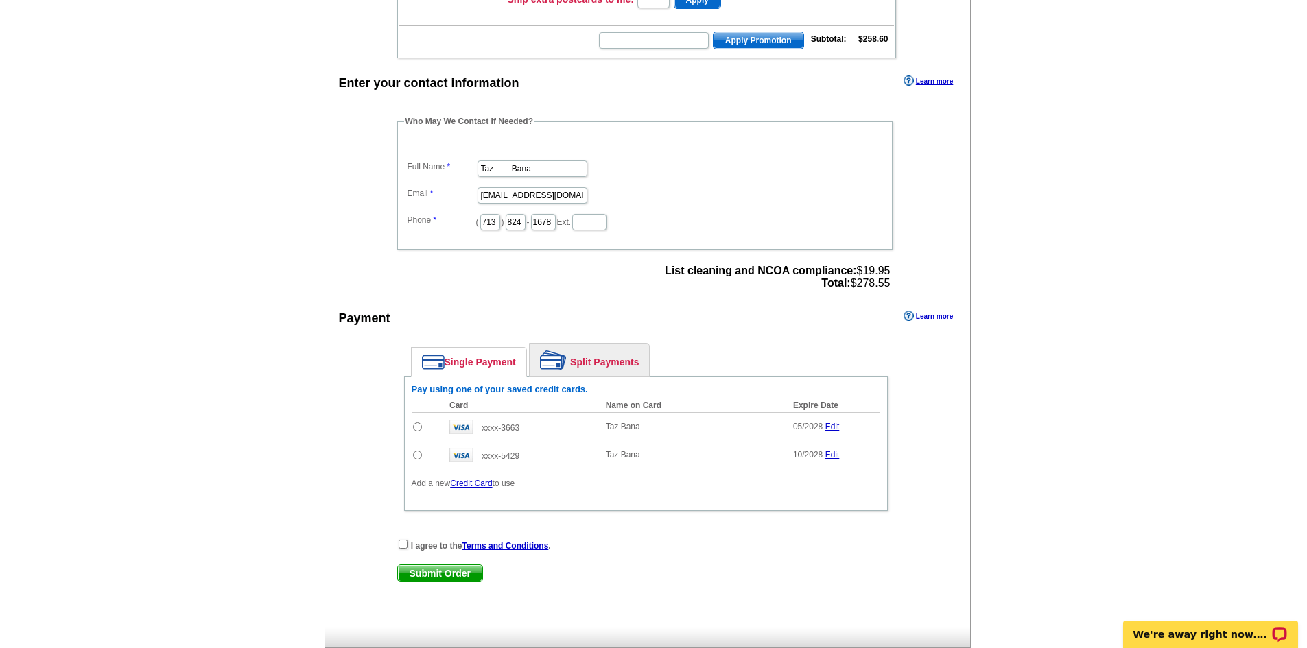
scroll to position [412, 0]
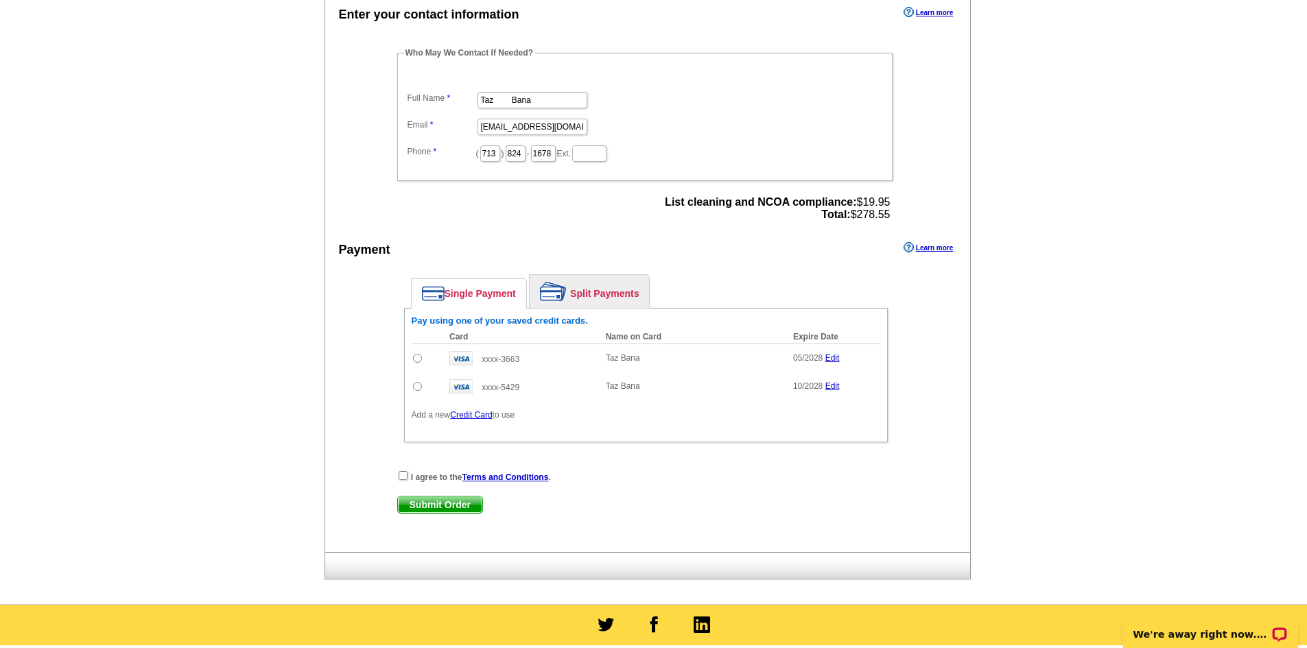
click at [417, 391] on input "radio" at bounding box center [417, 386] width 9 height 9
radio input "true"
click at [401, 477] on input "checkbox" at bounding box center [403, 475] width 9 height 9
checkbox input "true"
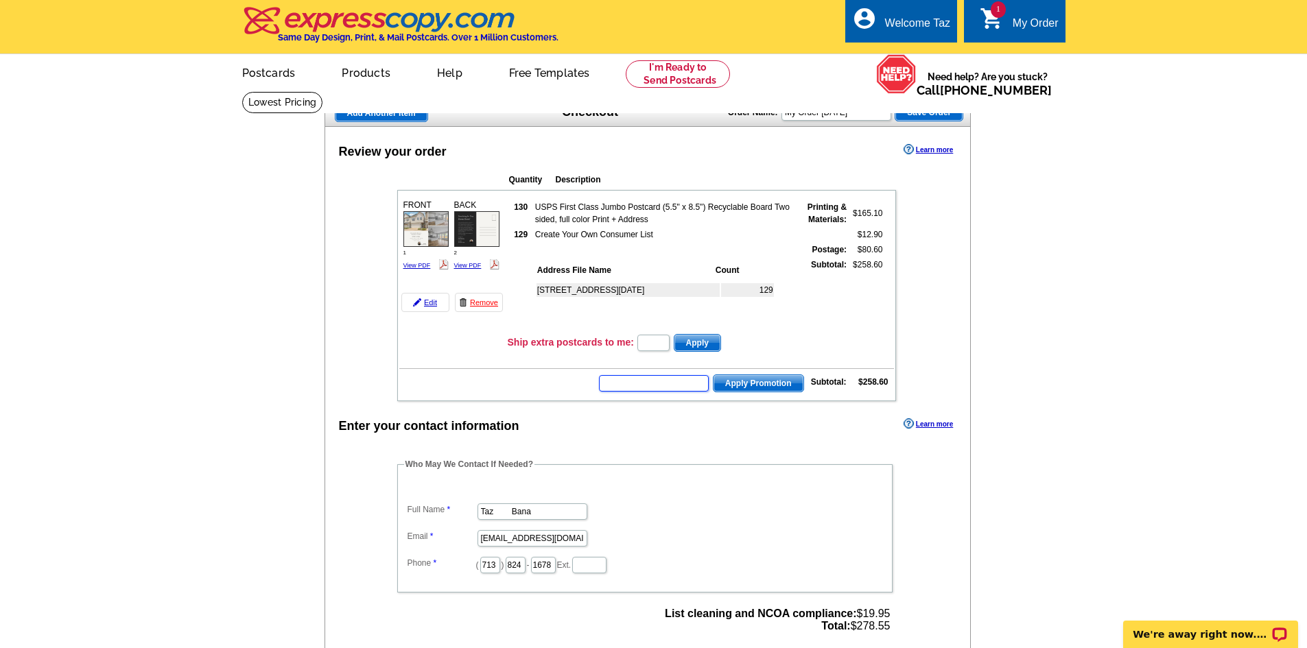
click at [665, 384] on input "text" at bounding box center [654, 383] width 110 height 16
paste input "PMUSA50"
type input "PMUSA50"
click at [743, 386] on span "Apply Promotion" at bounding box center [759, 383] width 90 height 16
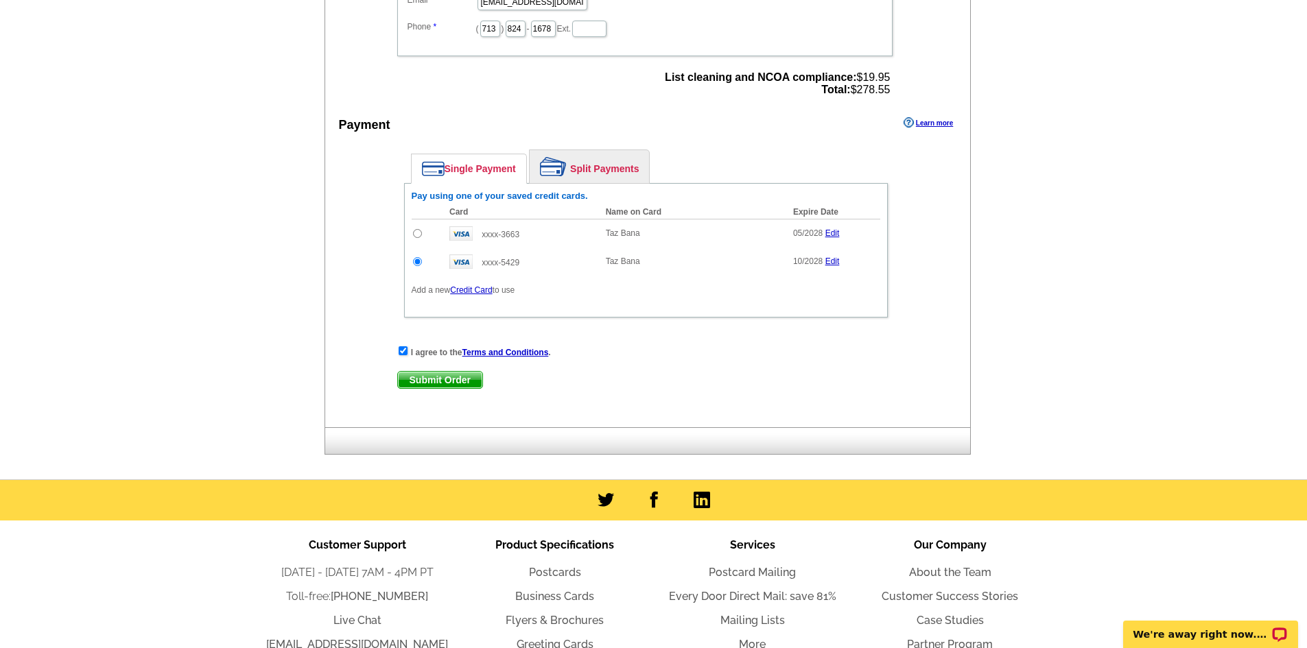
scroll to position [206, 0]
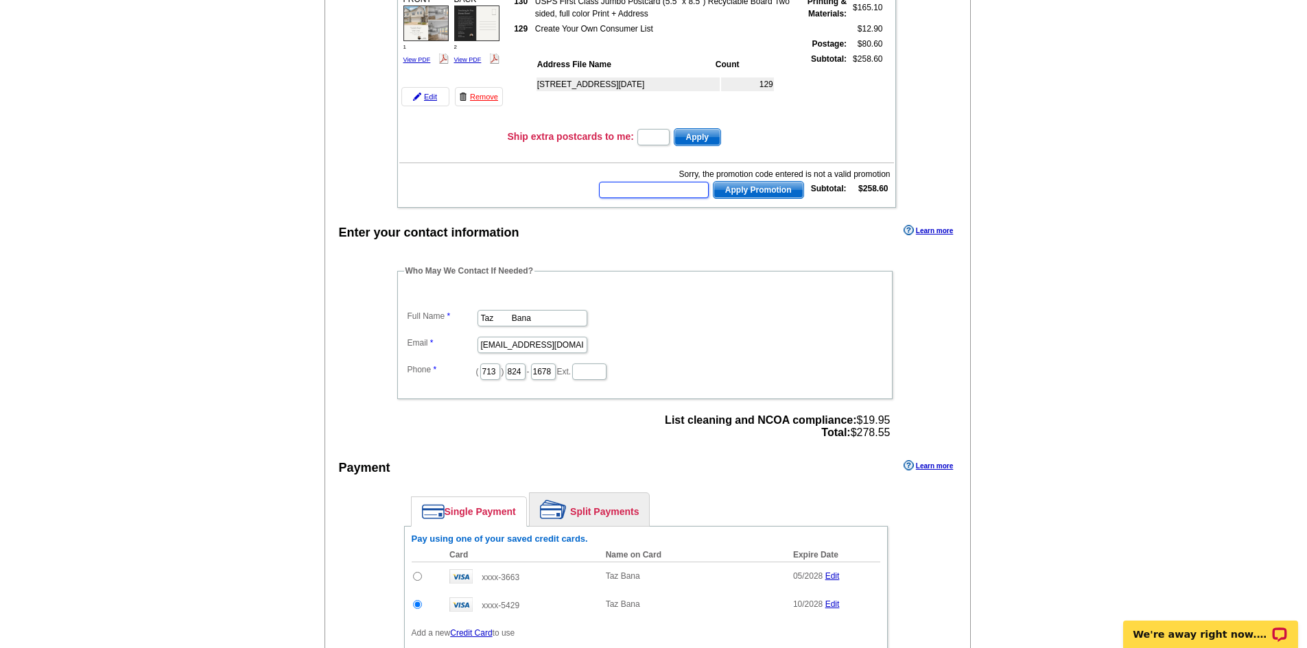
click at [650, 187] on input "text" at bounding box center [654, 190] width 110 height 16
paste input "BHHS13T"
type input "BHHS13T"
click at [741, 192] on span "Apply Promotion" at bounding box center [759, 190] width 90 height 16
click at [639, 189] on input "text" at bounding box center [654, 190] width 110 height 16
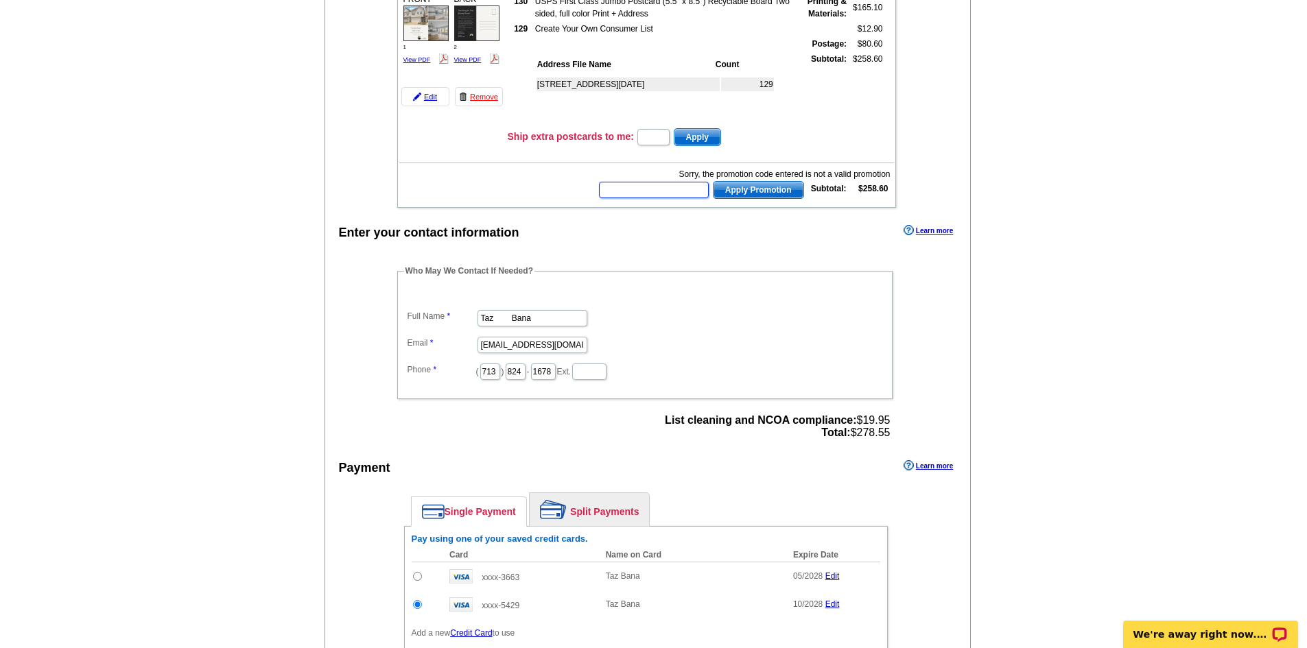
paste input "CHAT20"
type input "CHAT20"
click at [746, 194] on span "Apply Promotion" at bounding box center [759, 190] width 90 height 16
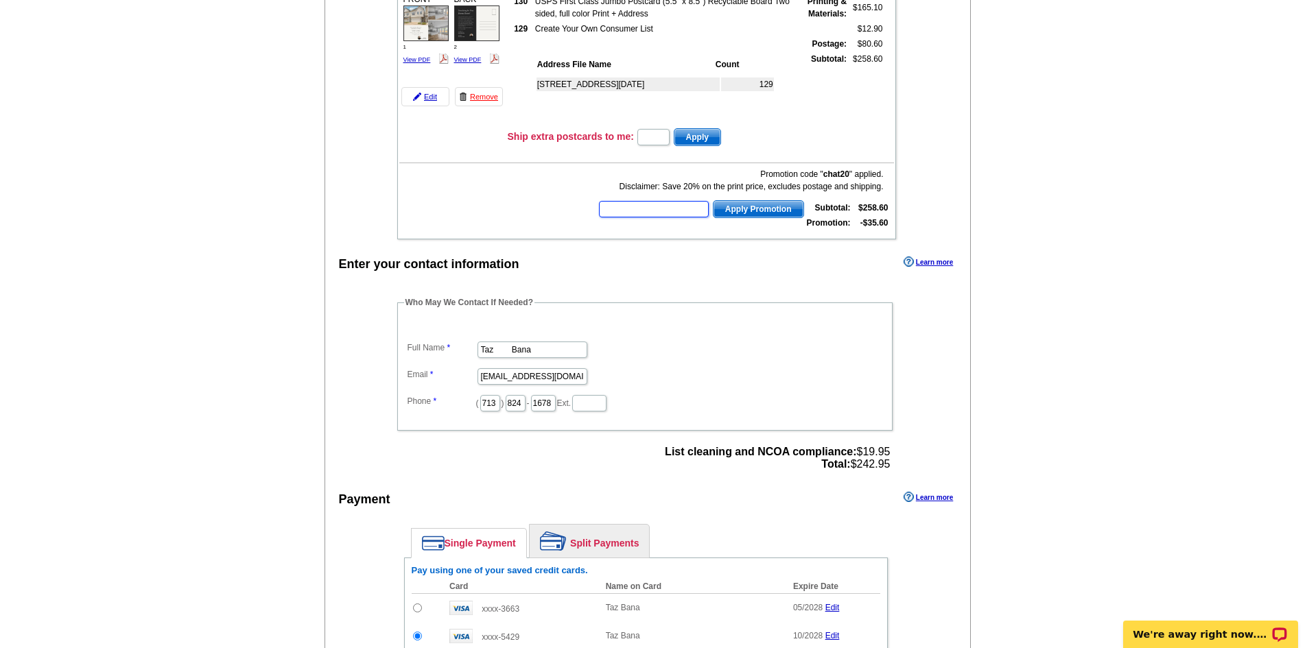
click at [642, 209] on input "text" at bounding box center [654, 209] width 110 height 16
paste input "HURRY40"
type input "HURRY40"
click at [745, 211] on span "Apply Promotion" at bounding box center [759, 209] width 90 height 16
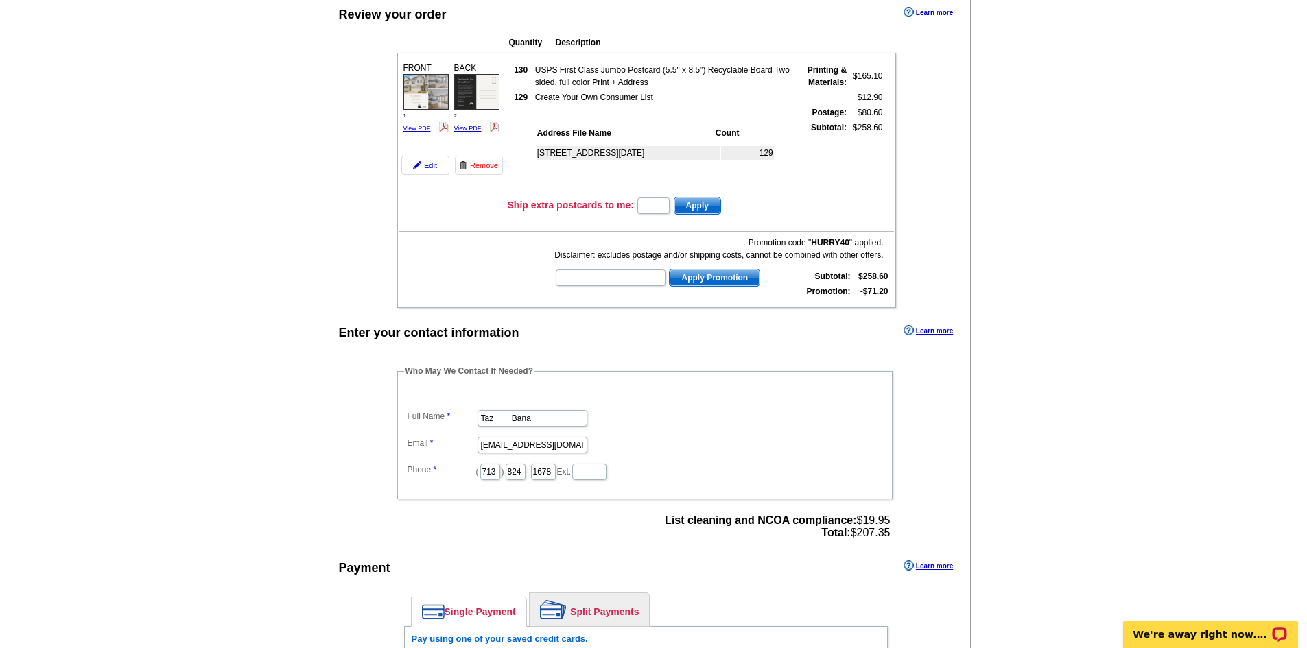
scroll to position [69, 0]
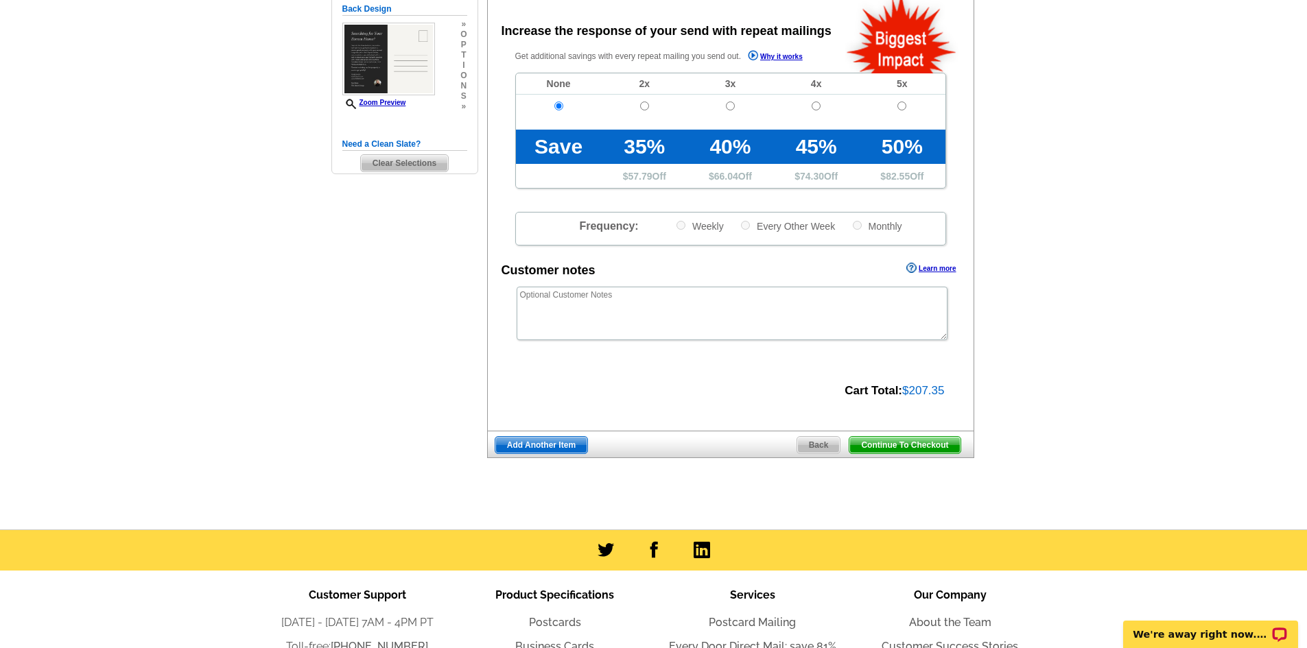
scroll to position [376, 0]
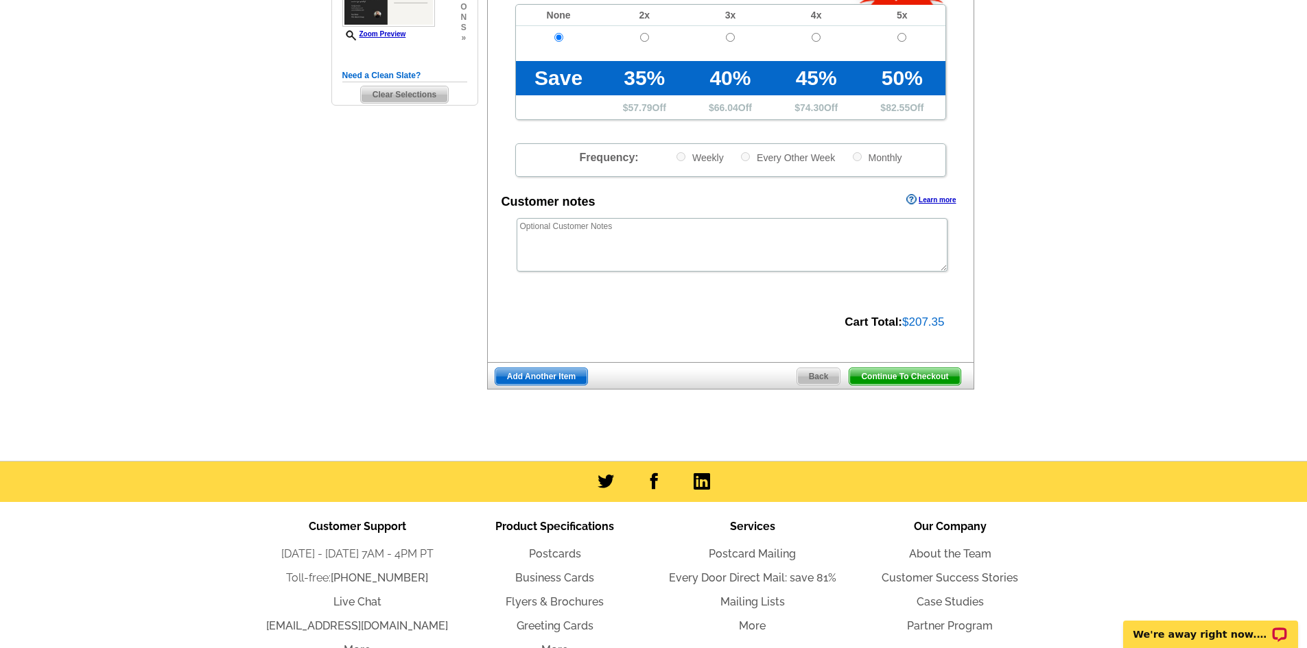
click at [925, 379] on span "Continue To Checkout" at bounding box center [904, 376] width 110 height 16
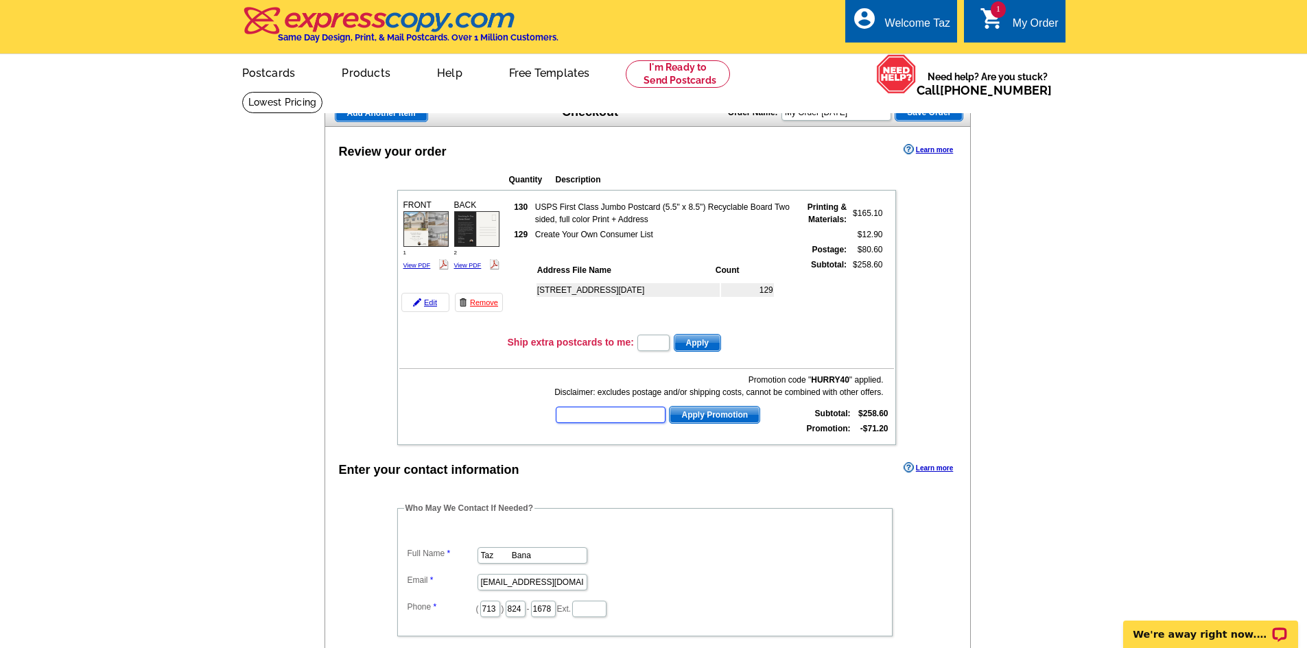
click at [602, 416] on input "text" at bounding box center [611, 415] width 110 height 16
paste input "CHAT20"
type input "CHAT20"
click at [712, 415] on span "Apply Promotion" at bounding box center [715, 415] width 90 height 16
click at [645, 410] on input "text" at bounding box center [654, 415] width 110 height 16
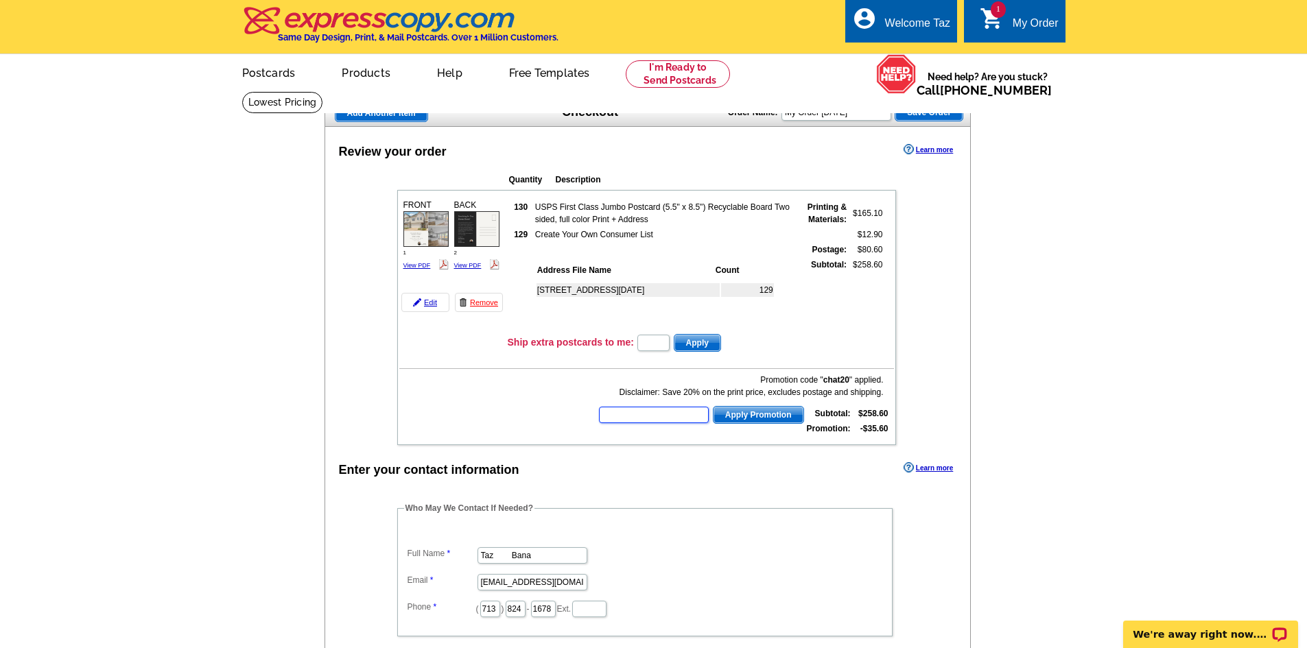
paste input "HURRY40"
type input "HURRY40"
click at [762, 418] on span "Apply Promotion" at bounding box center [759, 415] width 90 height 16
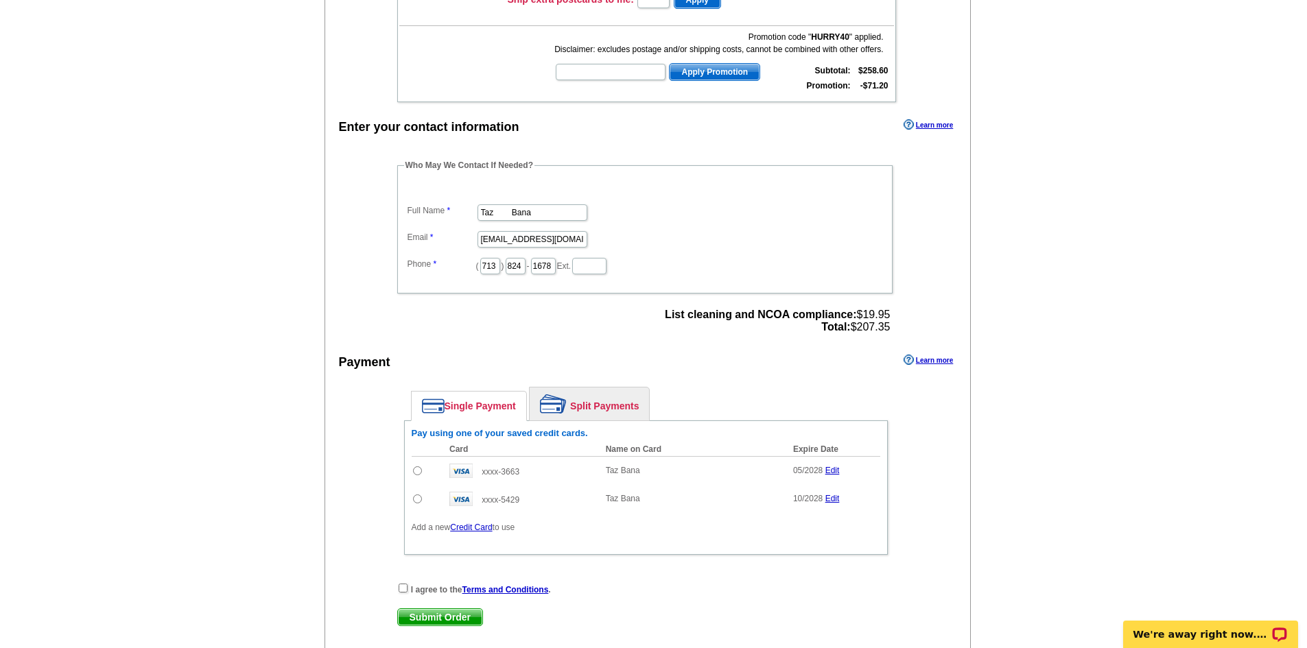
scroll to position [412, 0]
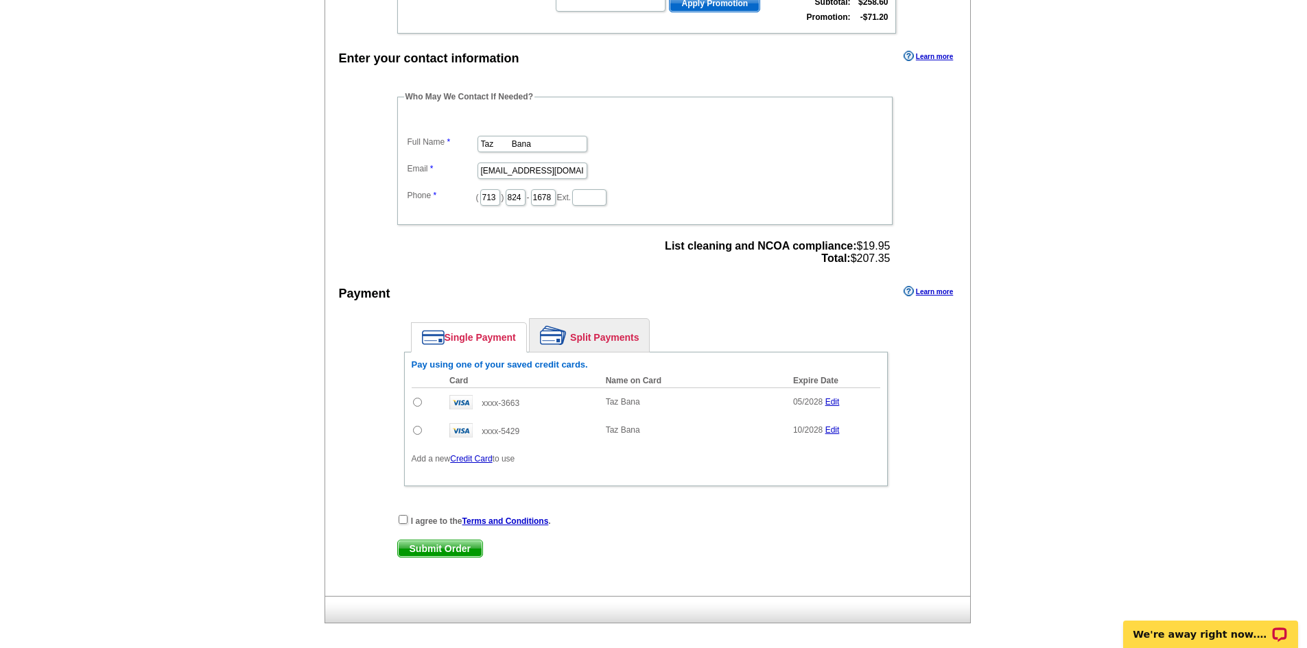
click at [416, 434] on input "radio" at bounding box center [417, 430] width 9 height 9
radio input "true"
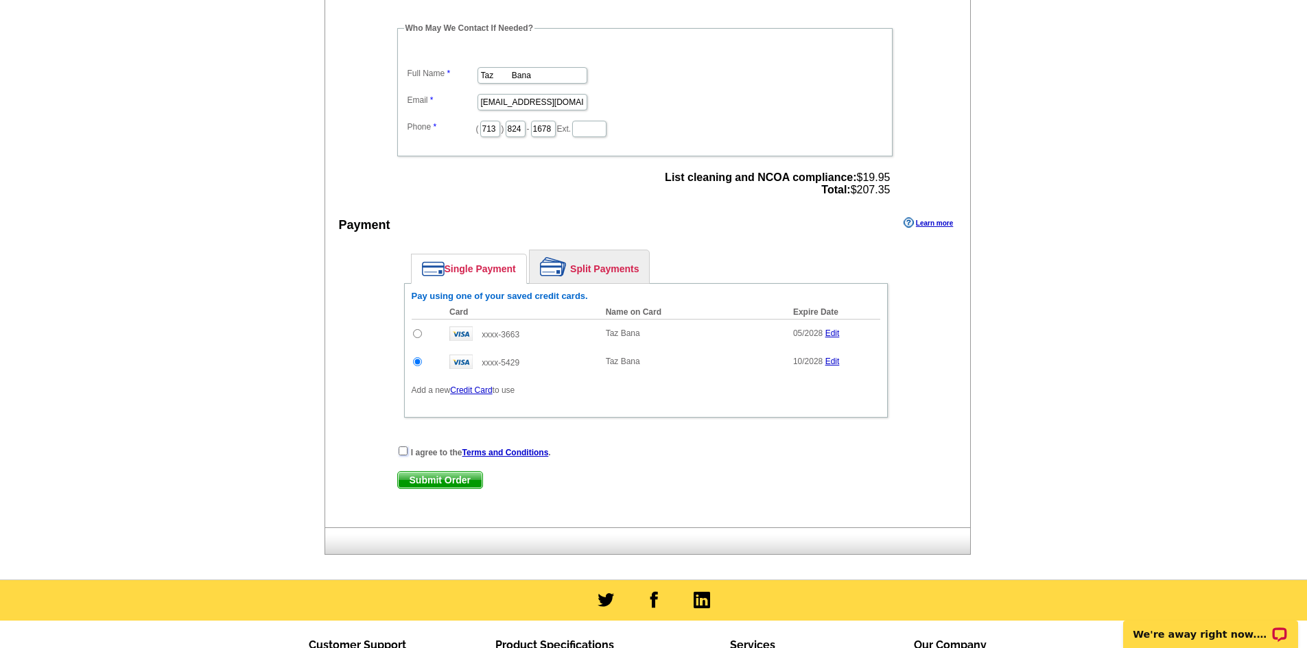
click at [404, 450] on input "checkbox" at bounding box center [403, 451] width 9 height 9
checkbox input "true"
click at [427, 478] on span "Submit Order" at bounding box center [440, 480] width 84 height 16
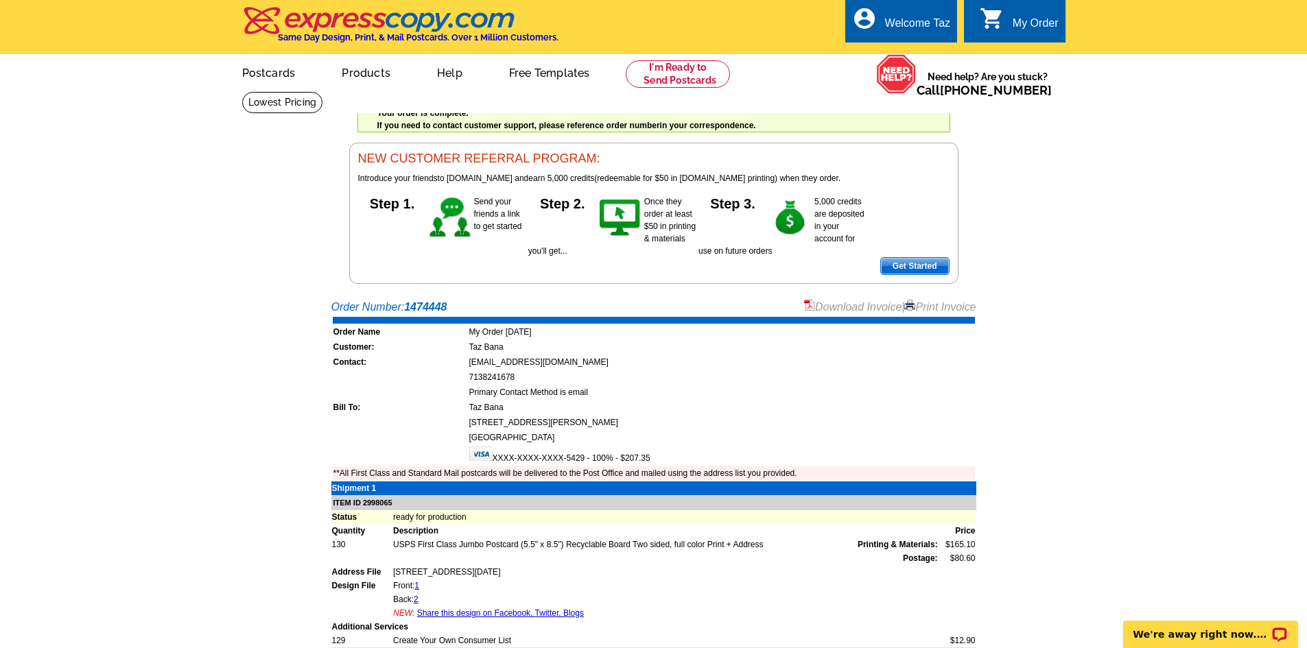
click at [949, 308] on link "Print Invoice" at bounding box center [939, 307] width 71 height 12
click at [836, 307] on link "Download Invoice" at bounding box center [852, 307] width 97 height 12
